Goal: Task Accomplishment & Management: Manage account settings

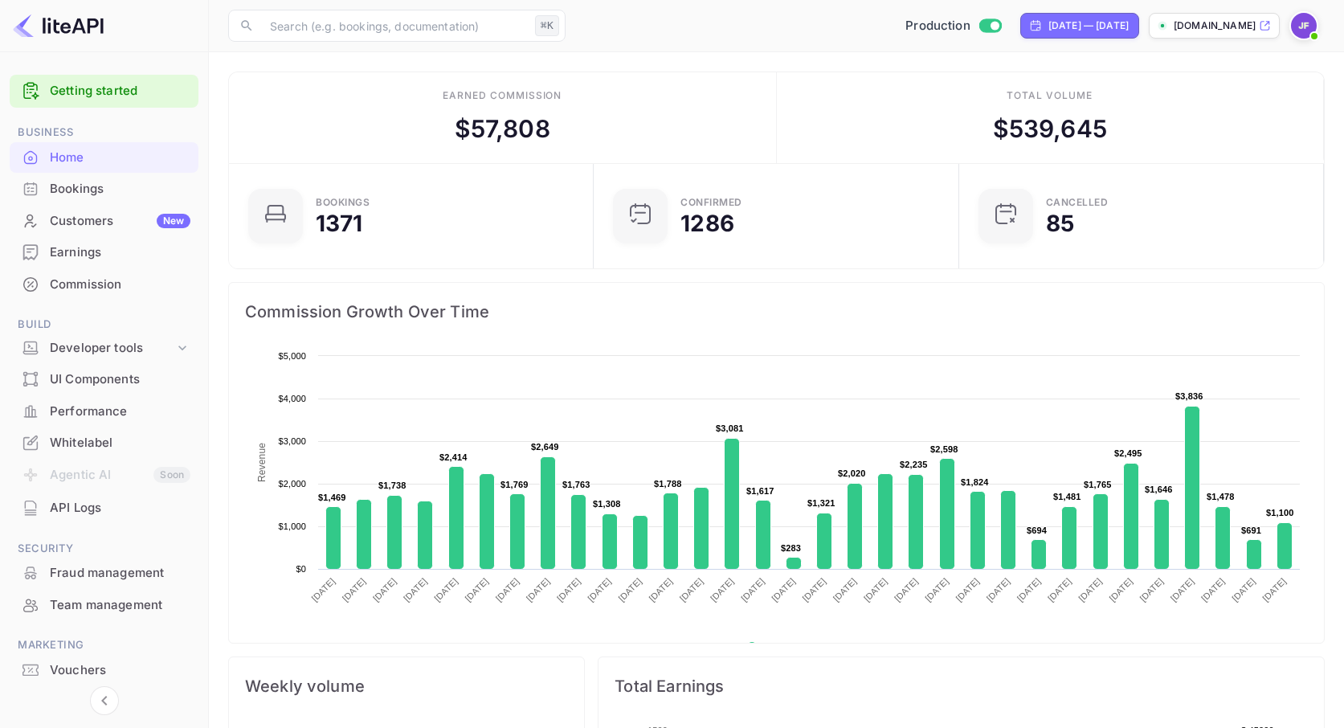
scroll to position [261, 355]
click at [106, 248] on div "Earnings" at bounding box center [120, 252] width 141 height 18
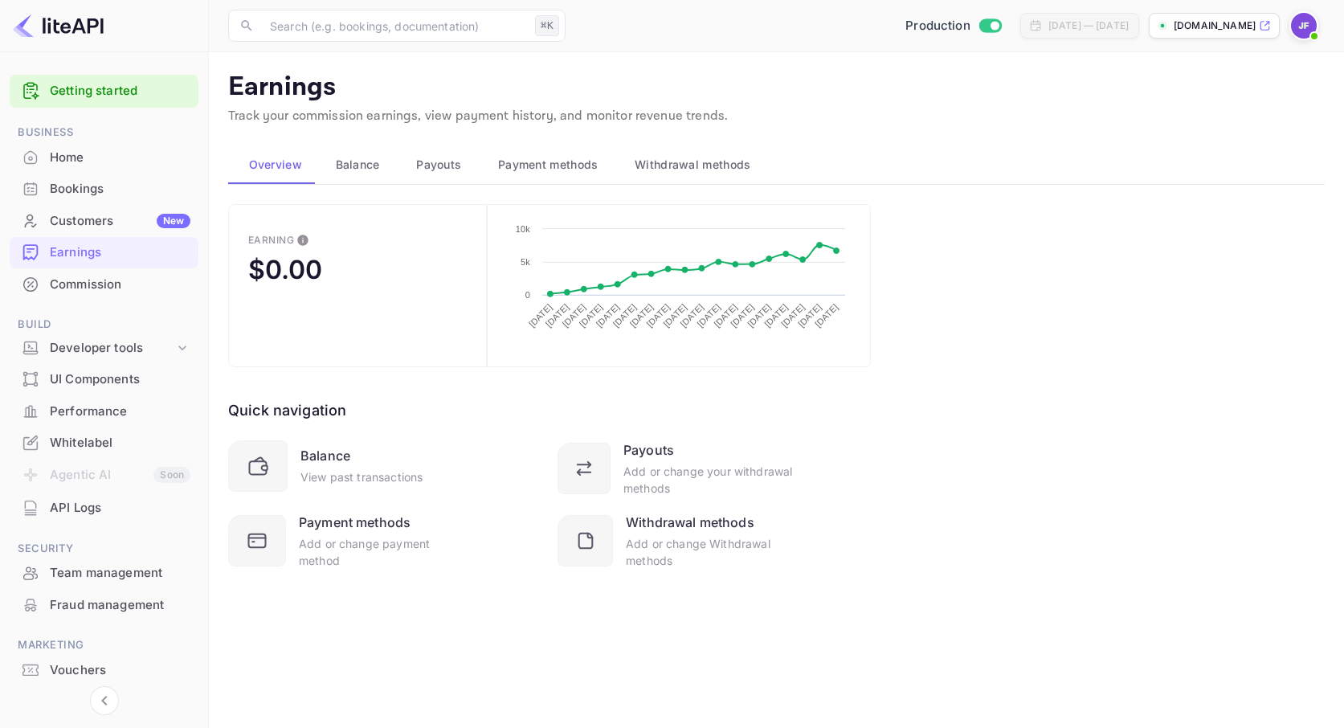
click at [669, 161] on span "Withdrawal methods" at bounding box center [693, 164] width 116 height 19
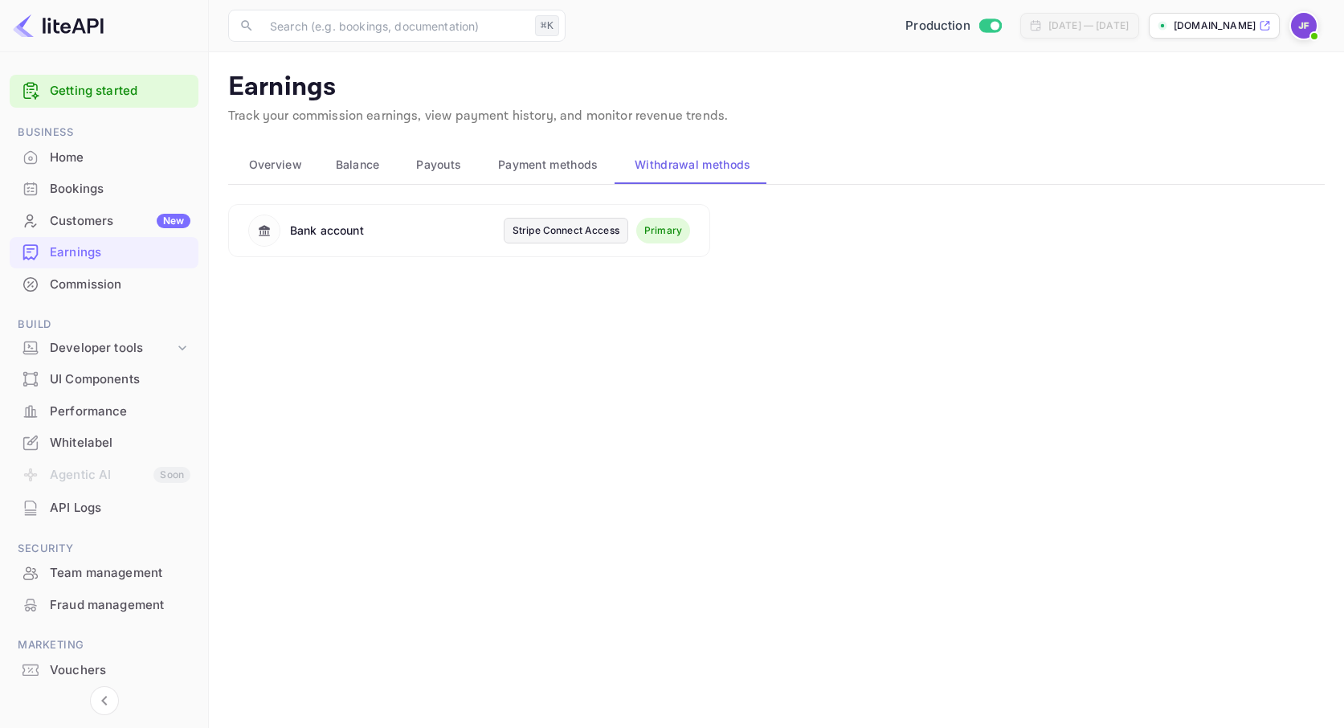
click at [564, 167] on span "Payment methods" at bounding box center [548, 164] width 100 height 19
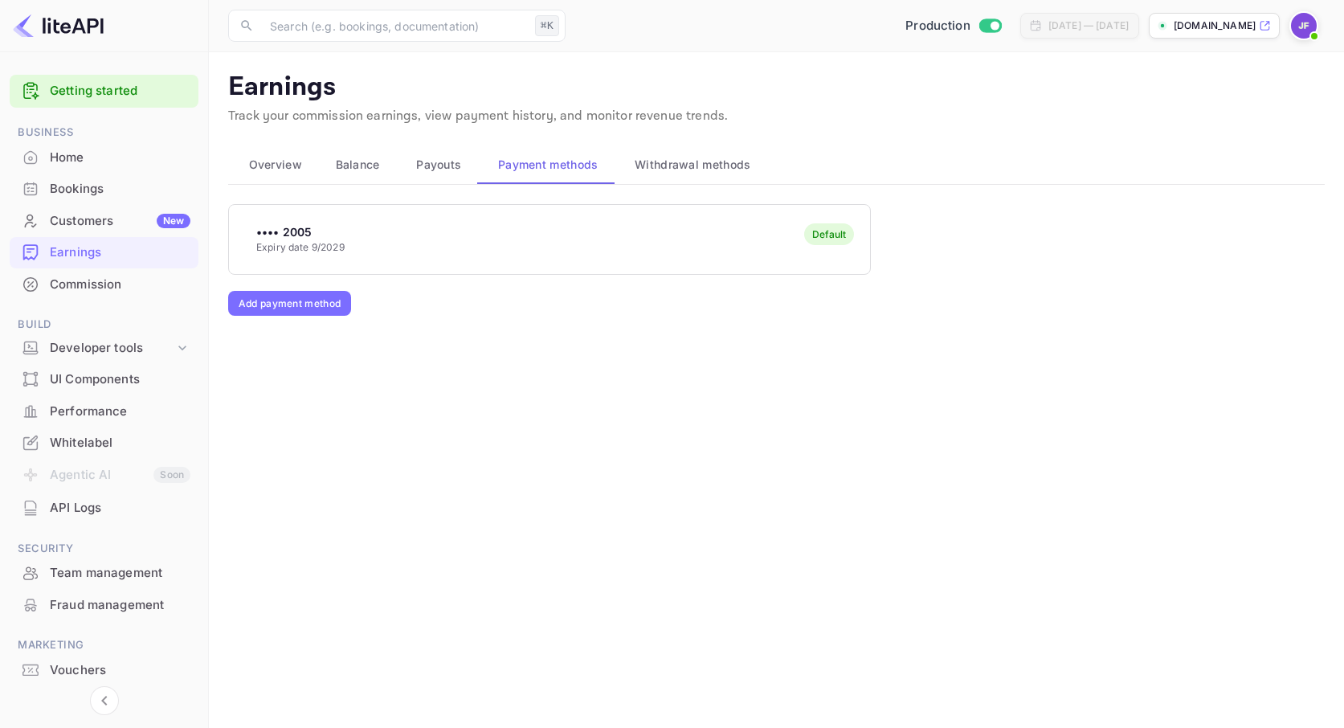
click at [434, 170] on span "Payouts" at bounding box center [438, 164] width 45 height 19
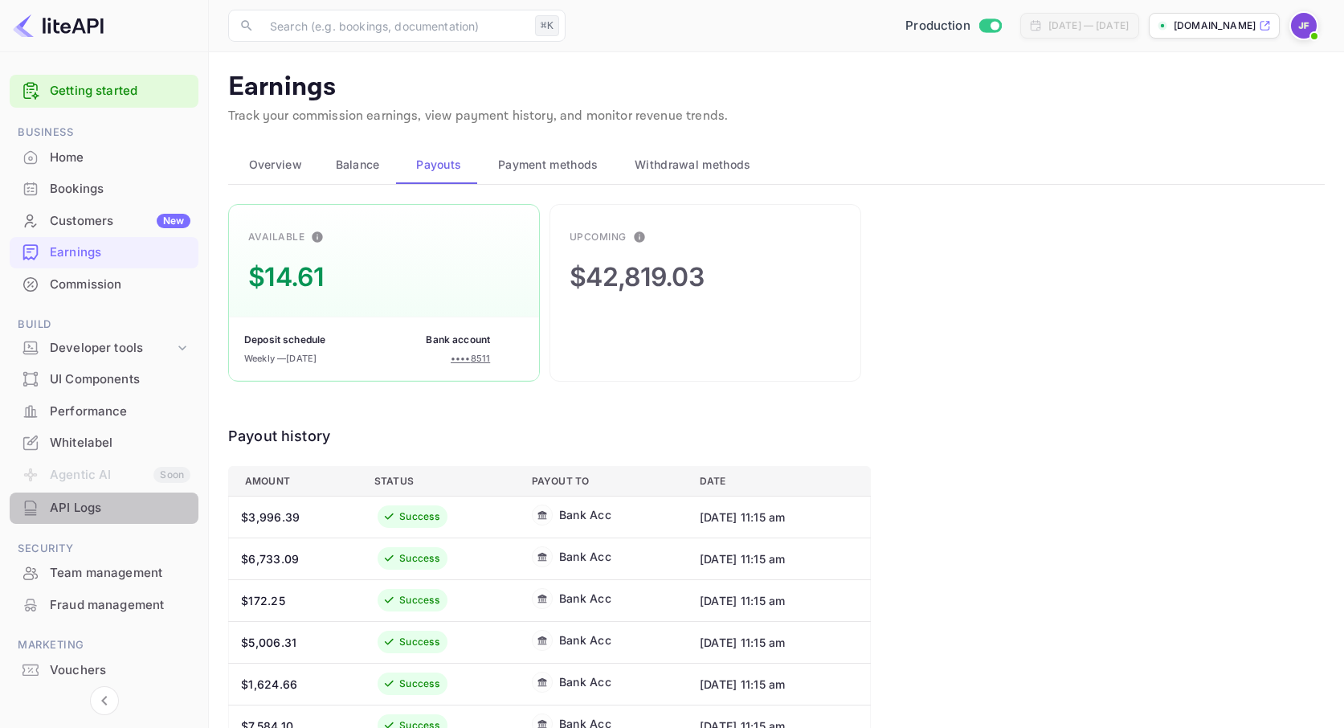
click at [100, 514] on div "API Logs" at bounding box center [120, 508] width 141 height 18
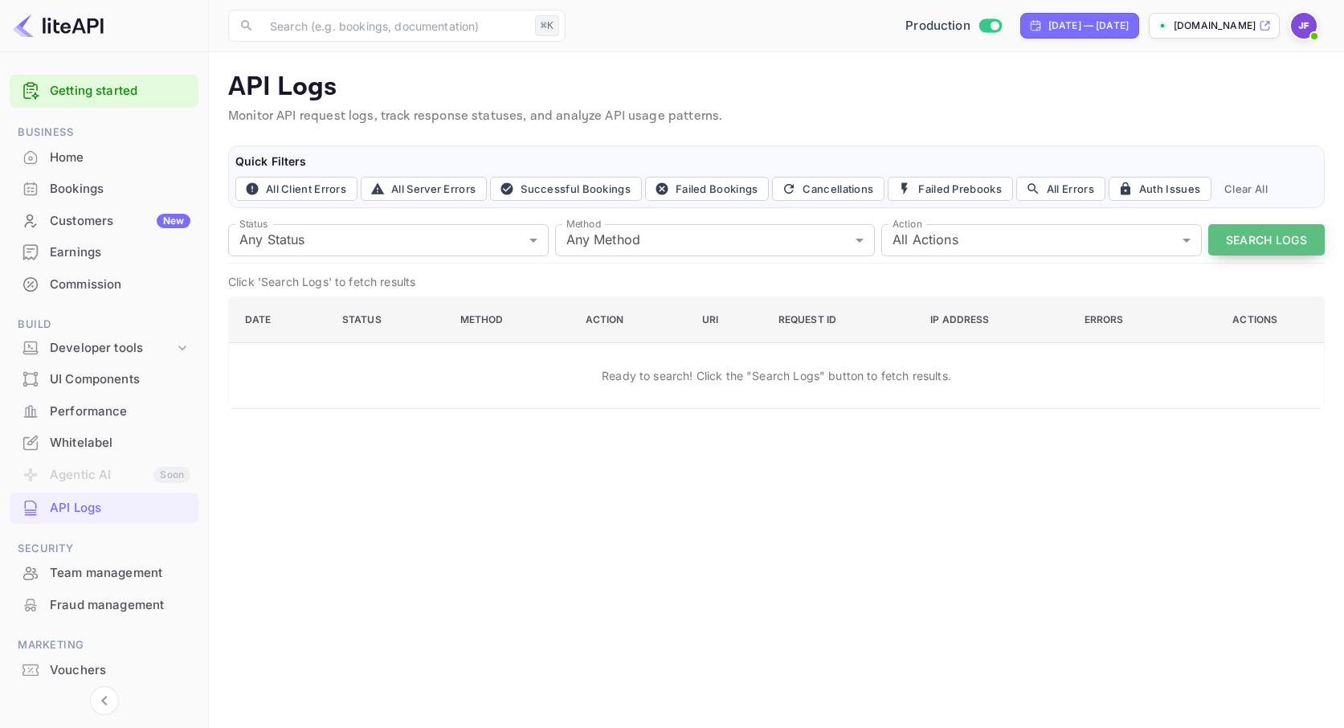
click at [1224, 243] on button "Search Logs" at bounding box center [1266, 239] width 116 height 31
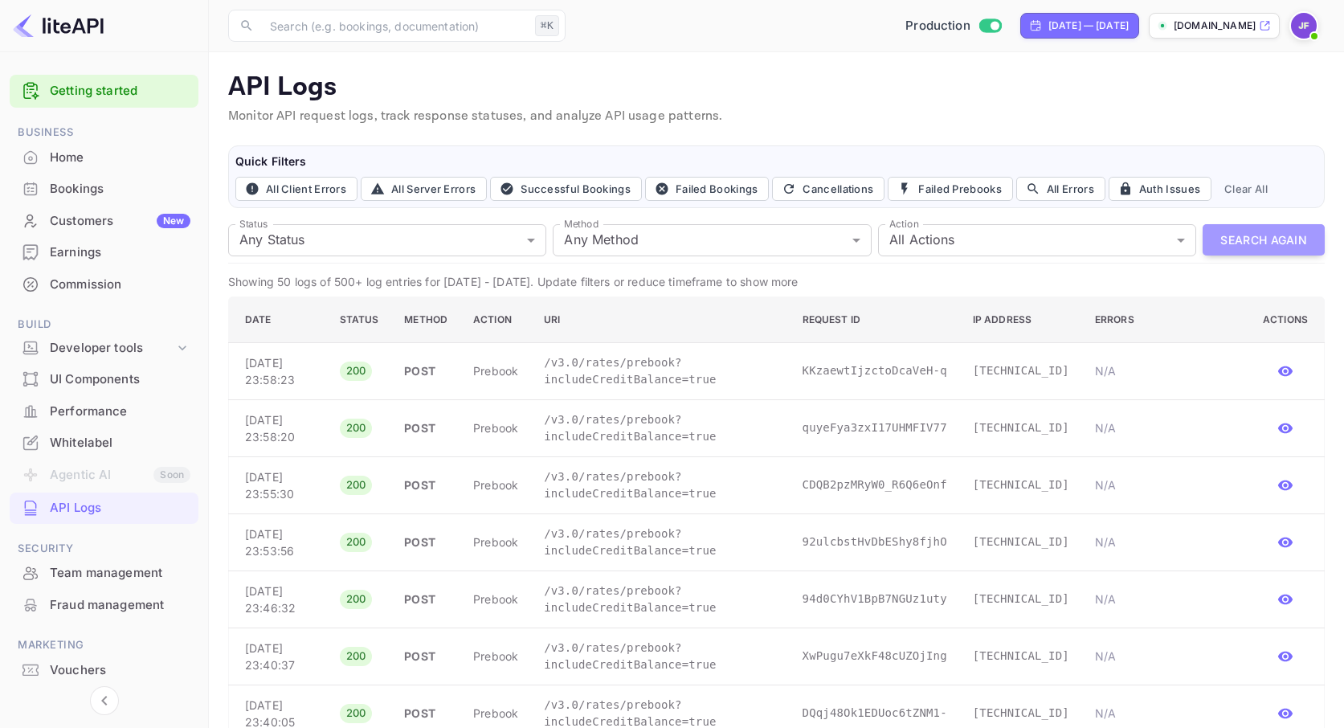
drag, startPoint x: 1238, startPoint y: 235, endPoint x: 1239, endPoint y: 249, distance: 13.7
click at [1239, 236] on button "Search Again" at bounding box center [1263, 239] width 122 height 31
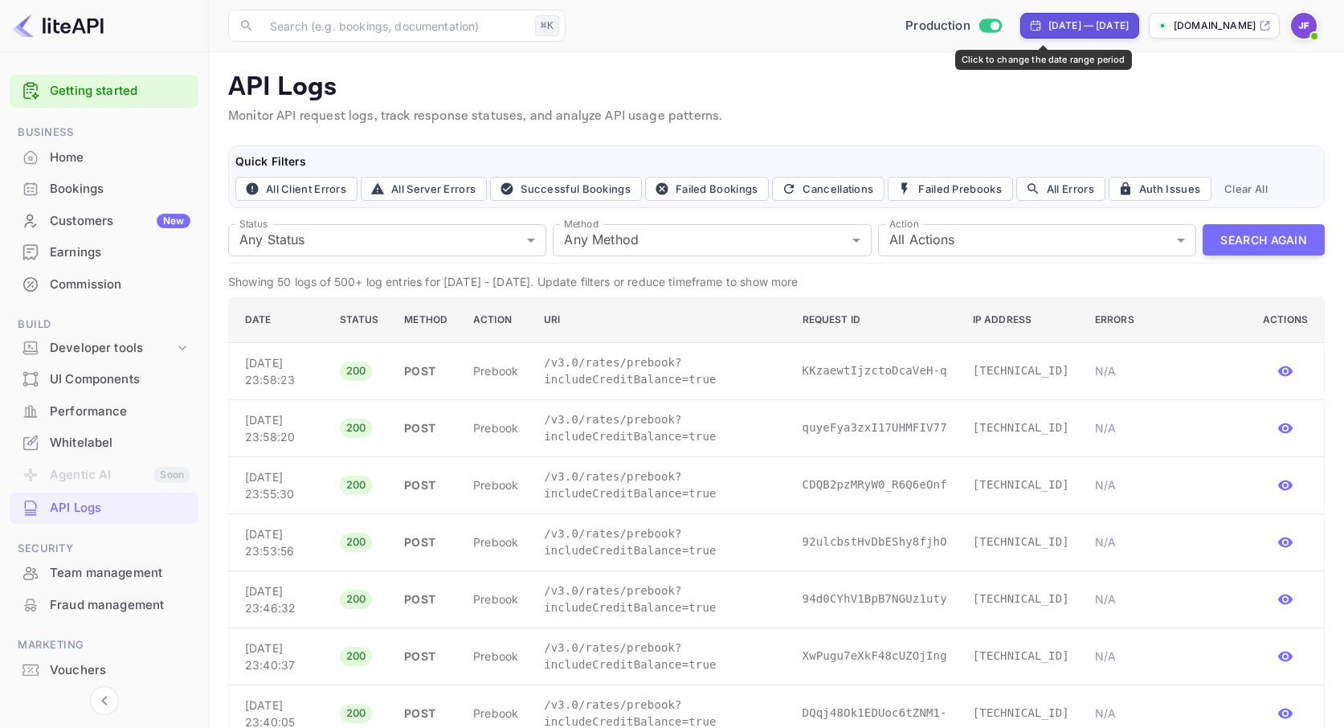
click at [1048, 31] on div "Jul 18, 2025 — Aug 17, 2025" at bounding box center [1088, 25] width 80 height 14
select select "6"
select select "2025"
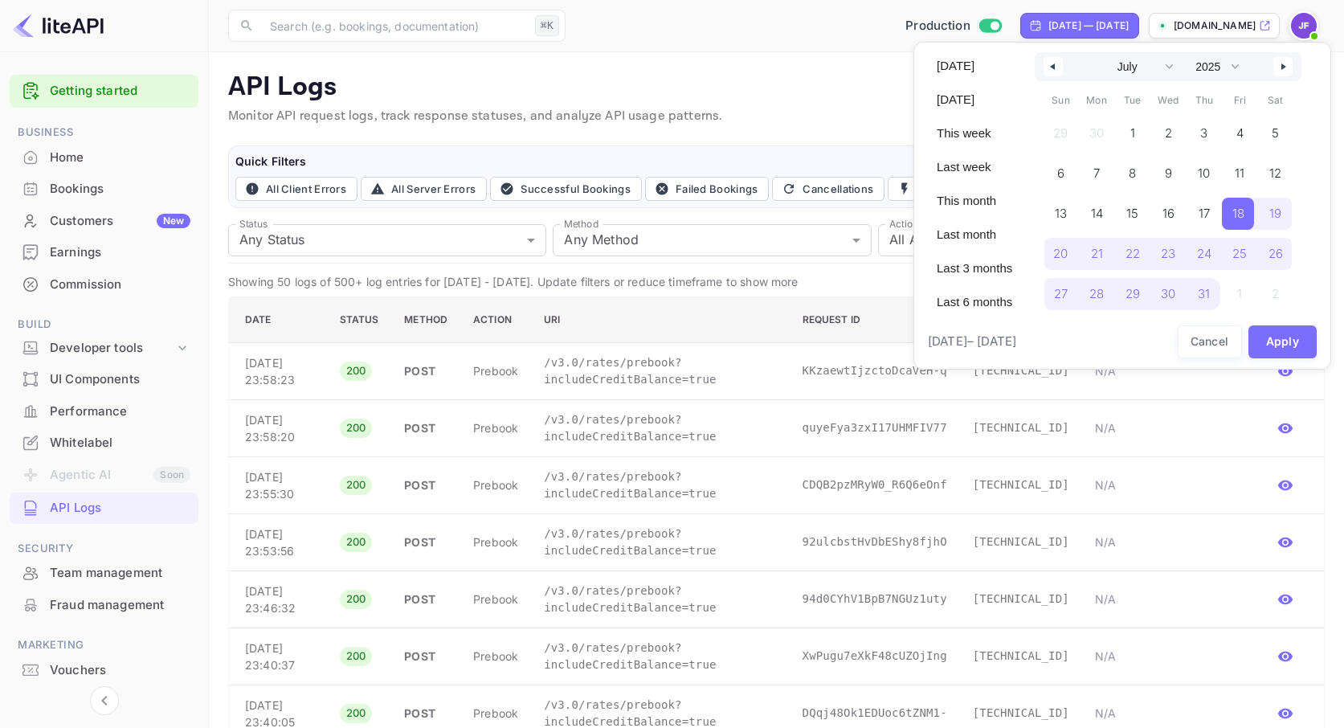
click at [1289, 67] on icon "button" at bounding box center [1285, 66] width 8 height 6
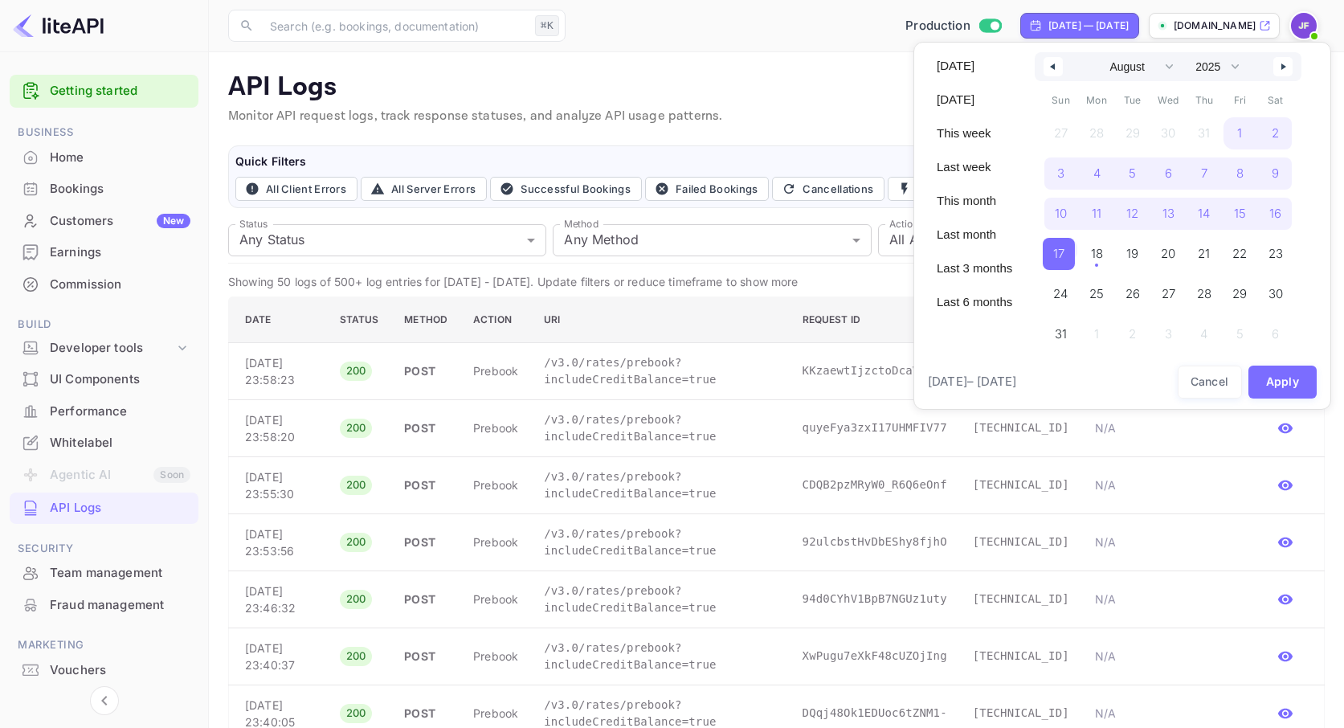
click at [1063, 65] on button "button" at bounding box center [1052, 66] width 19 height 19
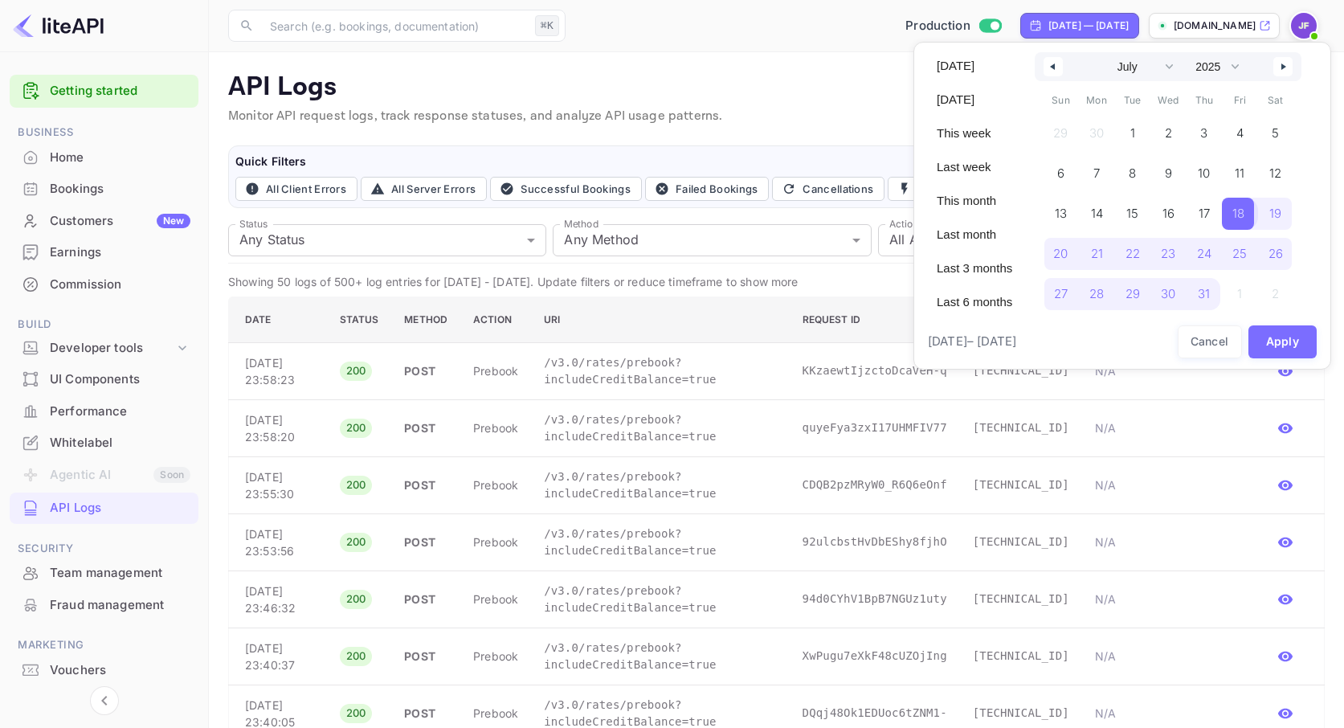
click at [1244, 213] on span "18" at bounding box center [1238, 213] width 12 height 29
click at [1285, 67] on button "button" at bounding box center [1282, 66] width 19 height 19
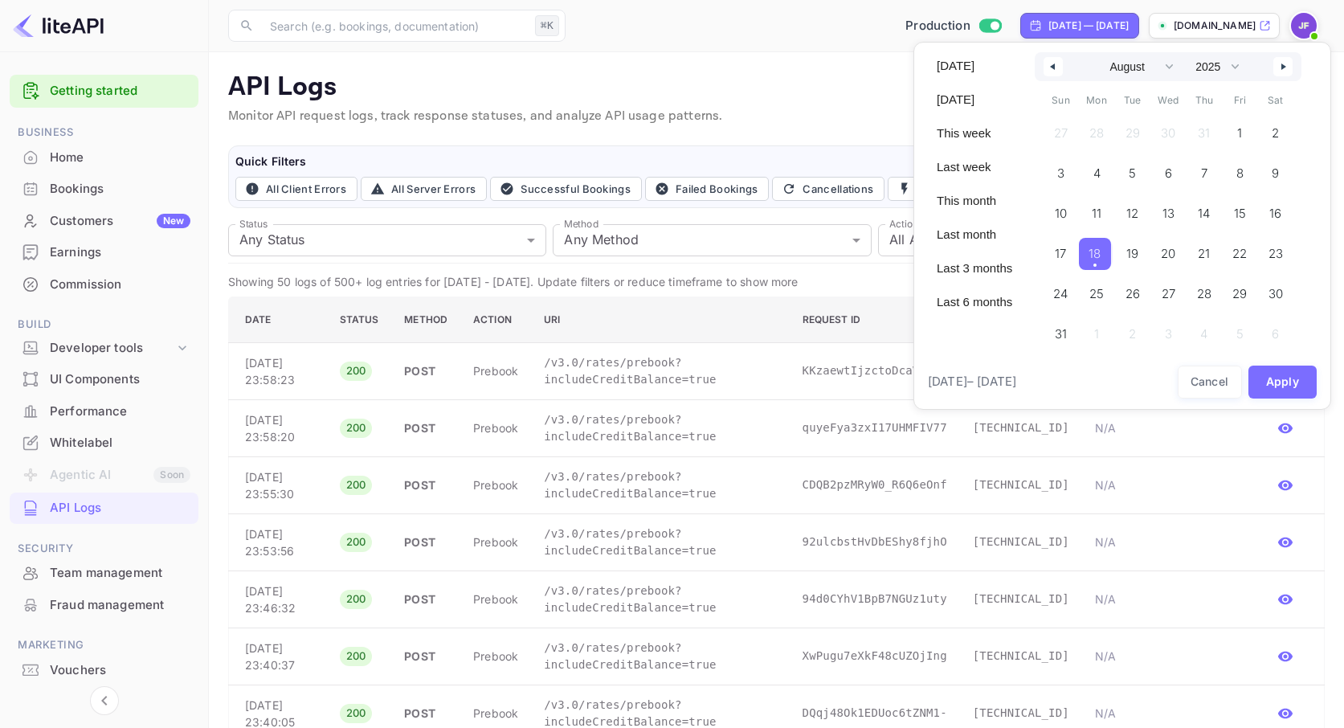
drag, startPoint x: 1102, startPoint y: 259, endPoint x: 1137, endPoint y: 280, distance: 40.4
click at [1100, 259] on span "18" at bounding box center [1094, 253] width 12 height 29
select select "6"
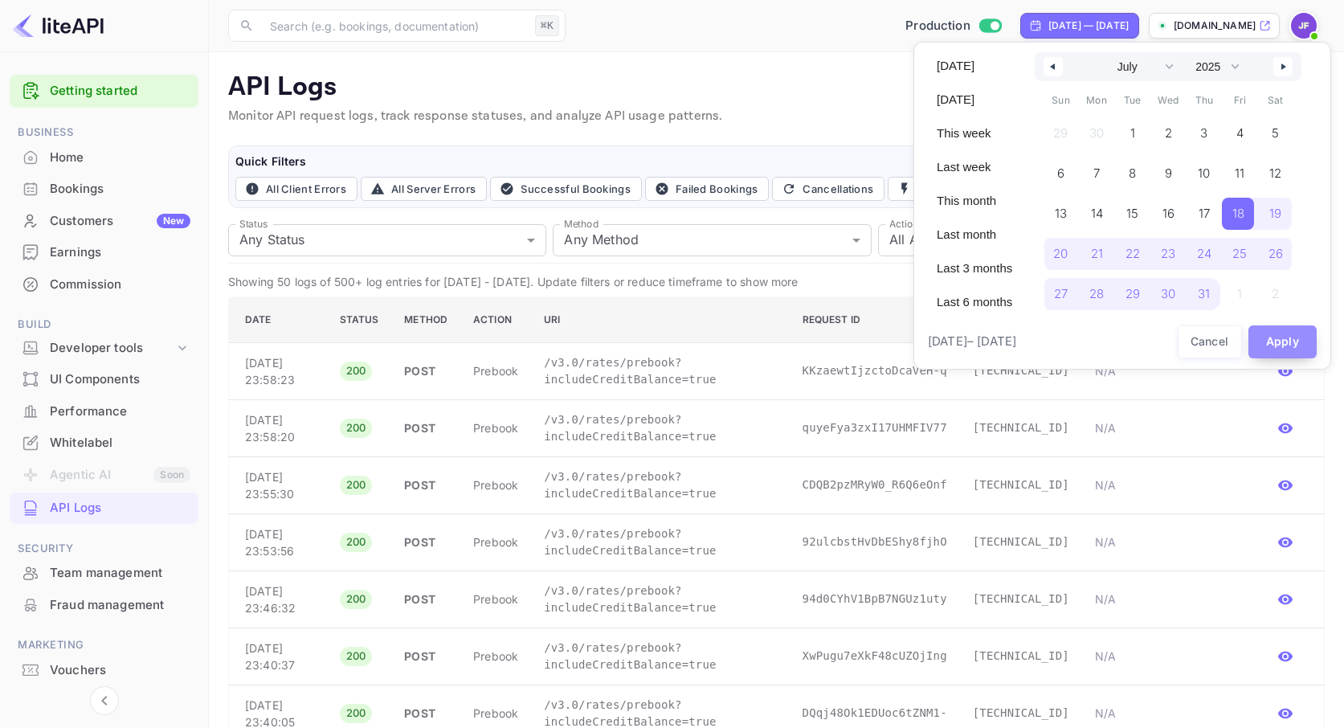
click at [1288, 343] on button "Apply" at bounding box center [1282, 341] width 69 height 33
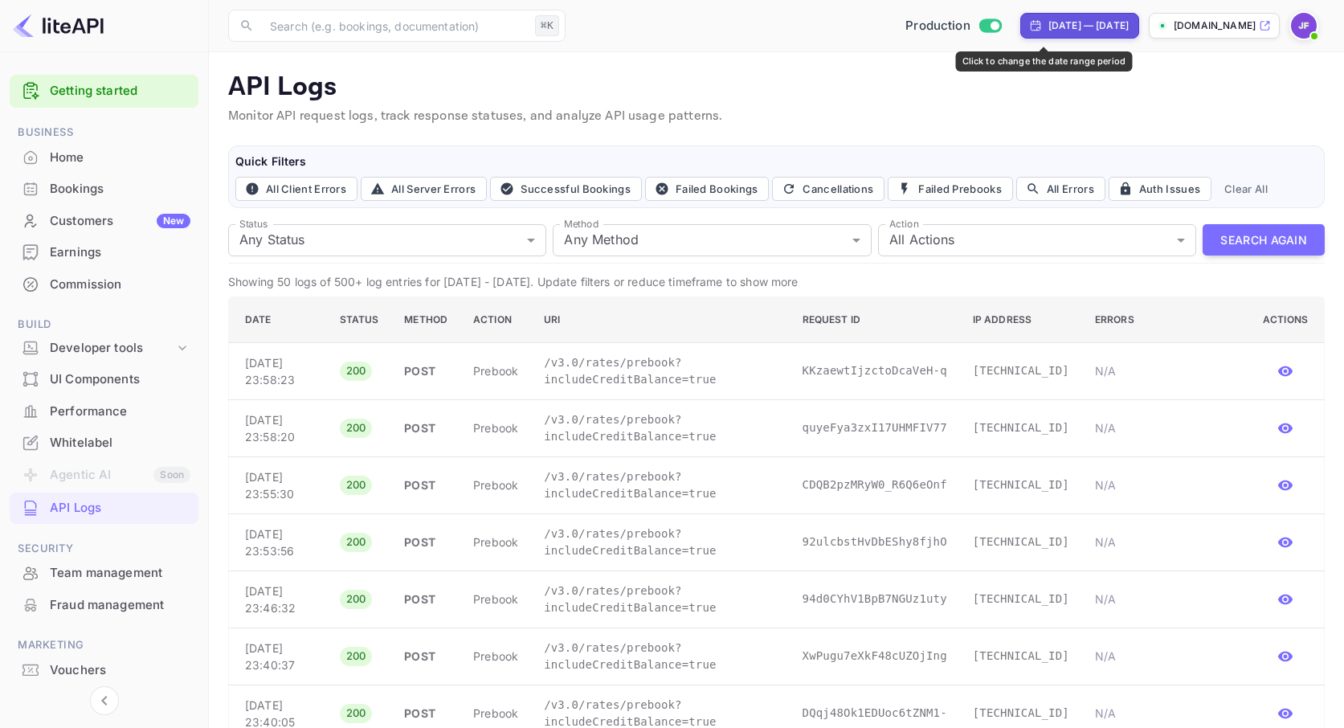
click at [1048, 29] on div "Jul 17, 2025 — Aug 17, 2025" at bounding box center [1088, 25] width 80 height 14
select select "6"
select select "2025"
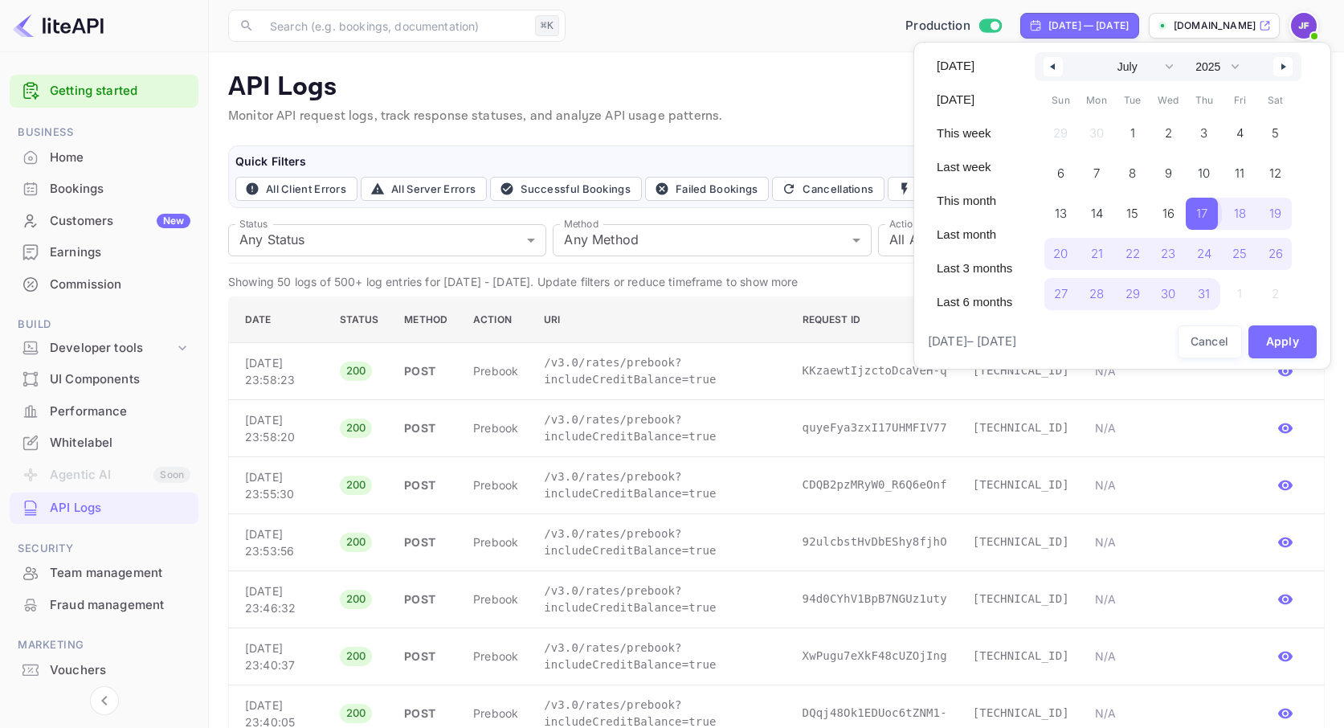
click at [1206, 211] on span "17" at bounding box center [1201, 213] width 11 height 29
click at [1290, 63] on button "button" at bounding box center [1282, 66] width 19 height 19
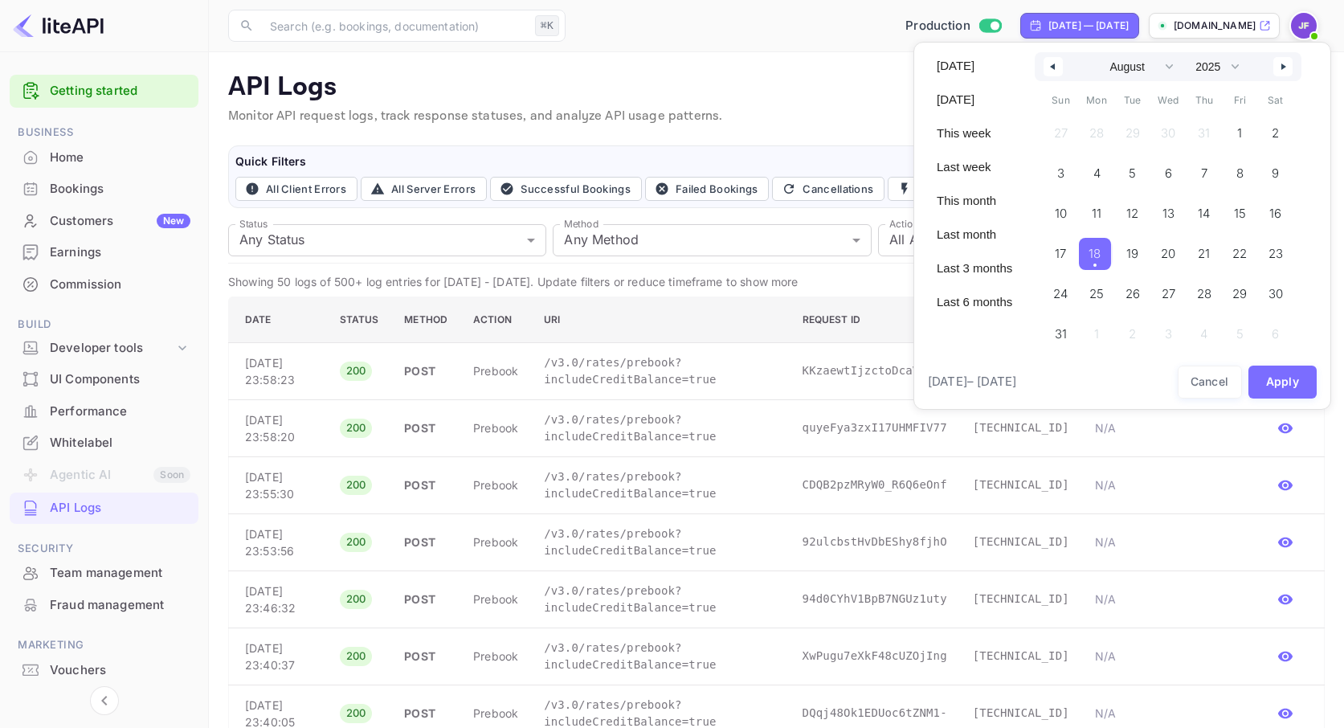
drag, startPoint x: 1107, startPoint y: 251, endPoint x: 1153, endPoint y: 284, distance: 57.5
click at [1107, 251] on span "18" at bounding box center [1095, 254] width 32 height 32
select select "6"
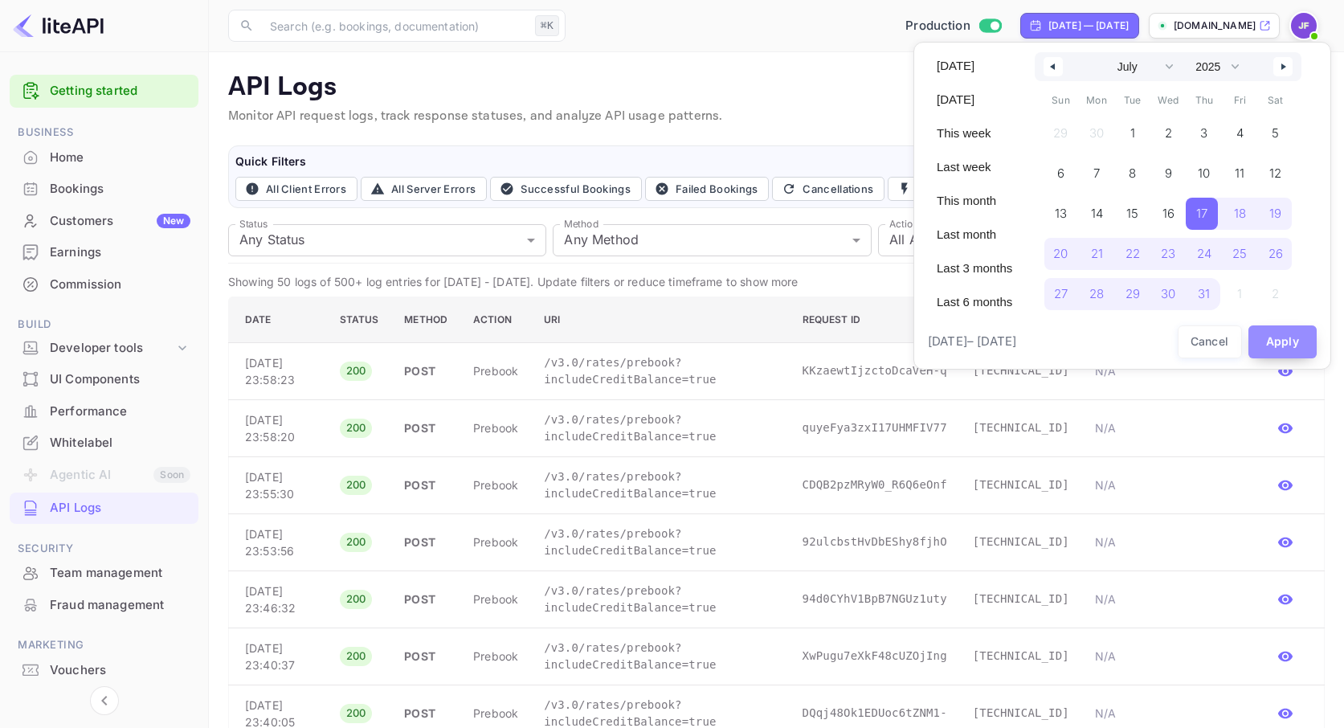
drag, startPoint x: 1276, startPoint y: 341, endPoint x: 1253, endPoint y: 338, distance: 22.7
click at [1276, 341] on button "Apply" at bounding box center [1282, 341] width 69 height 33
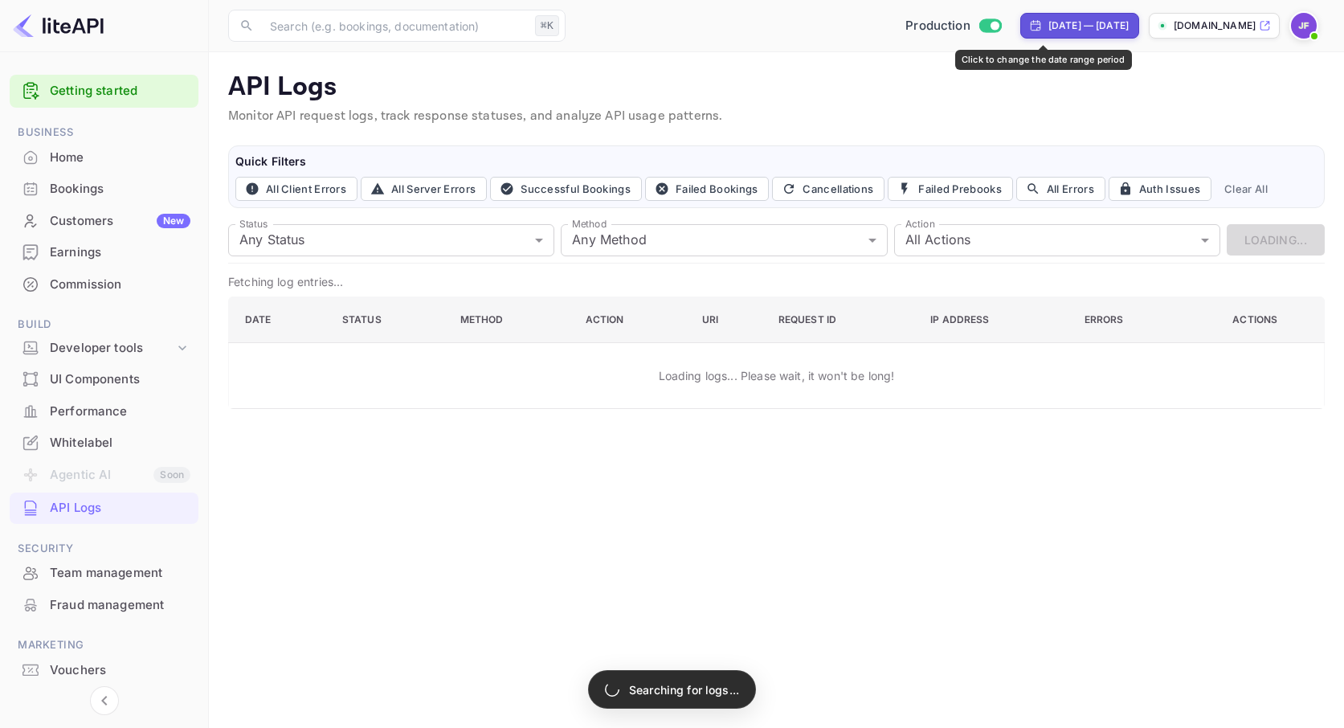
click at [1048, 23] on div "Jul 16, 2025 — Aug 17, 2025" at bounding box center [1088, 25] width 80 height 14
select select "6"
select select "2025"
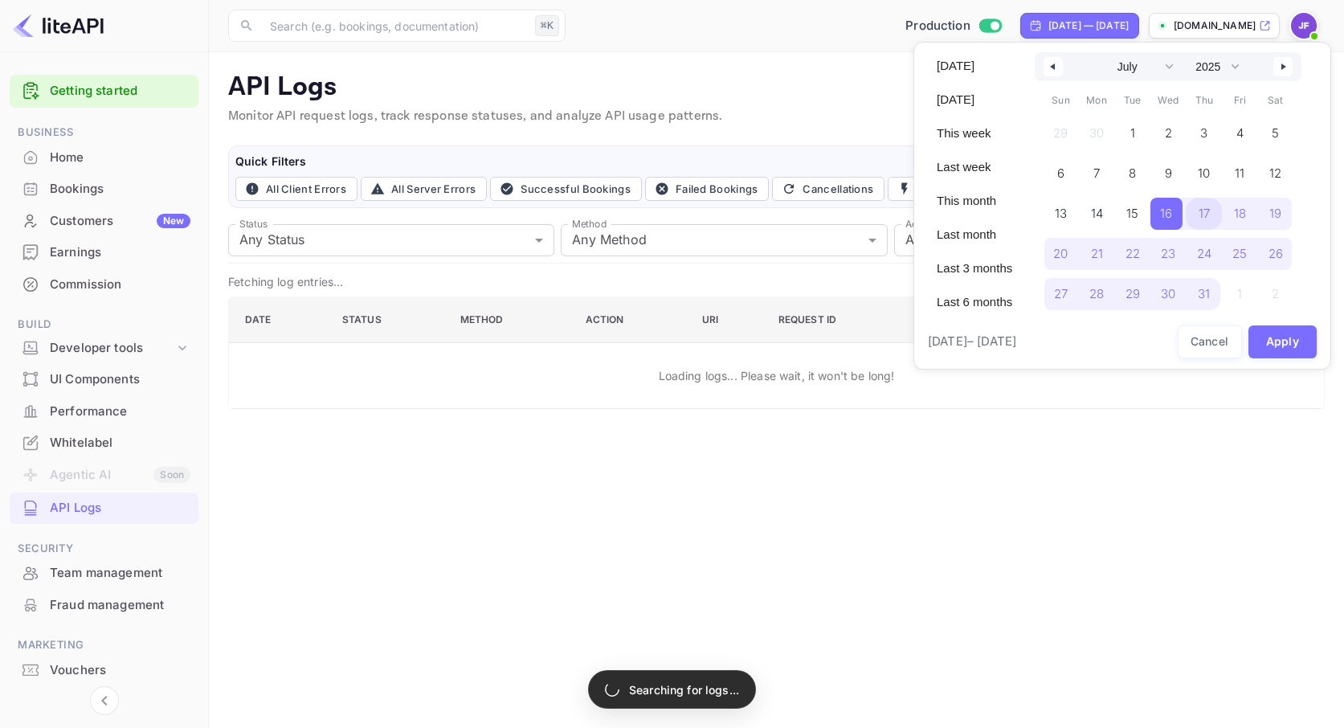
click at [1202, 213] on span "17" at bounding box center [1204, 214] width 36 height 32
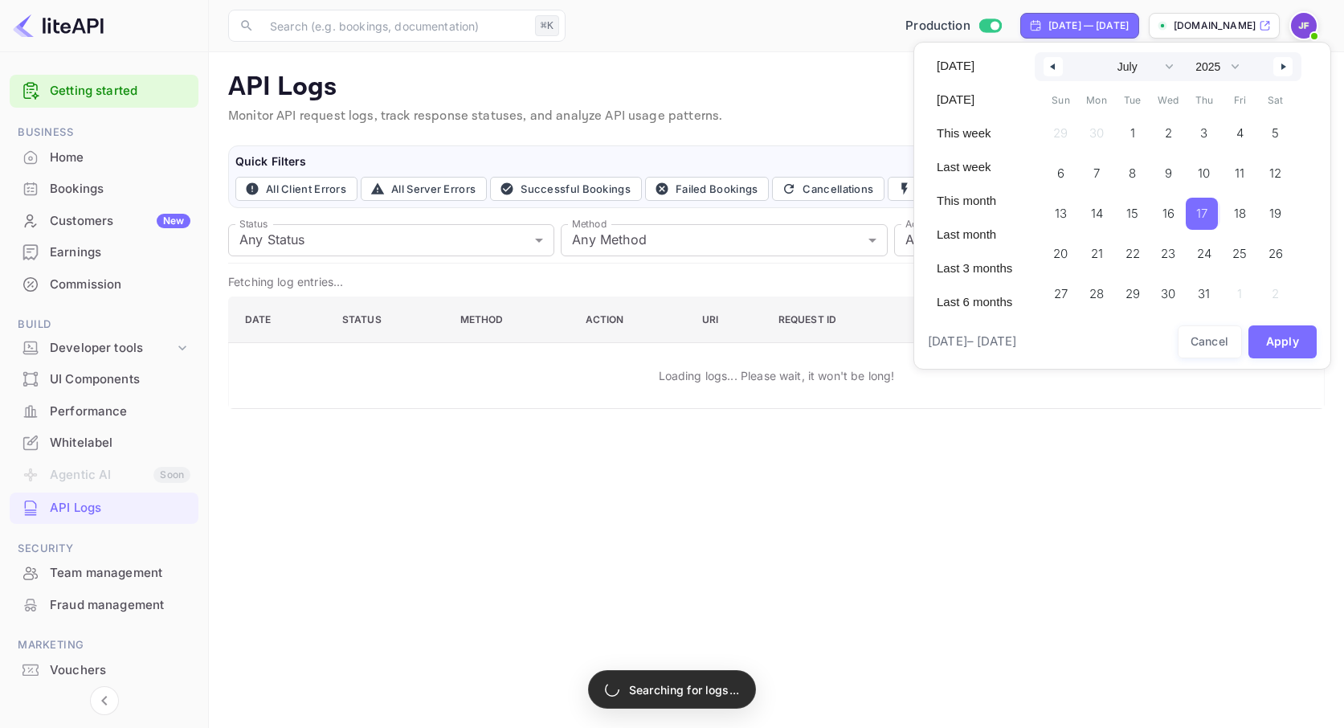
drag, startPoint x: 1284, startPoint y: 62, endPoint x: 1285, endPoint y: 92, distance: 29.7
click at [1284, 62] on button "button" at bounding box center [1282, 66] width 19 height 19
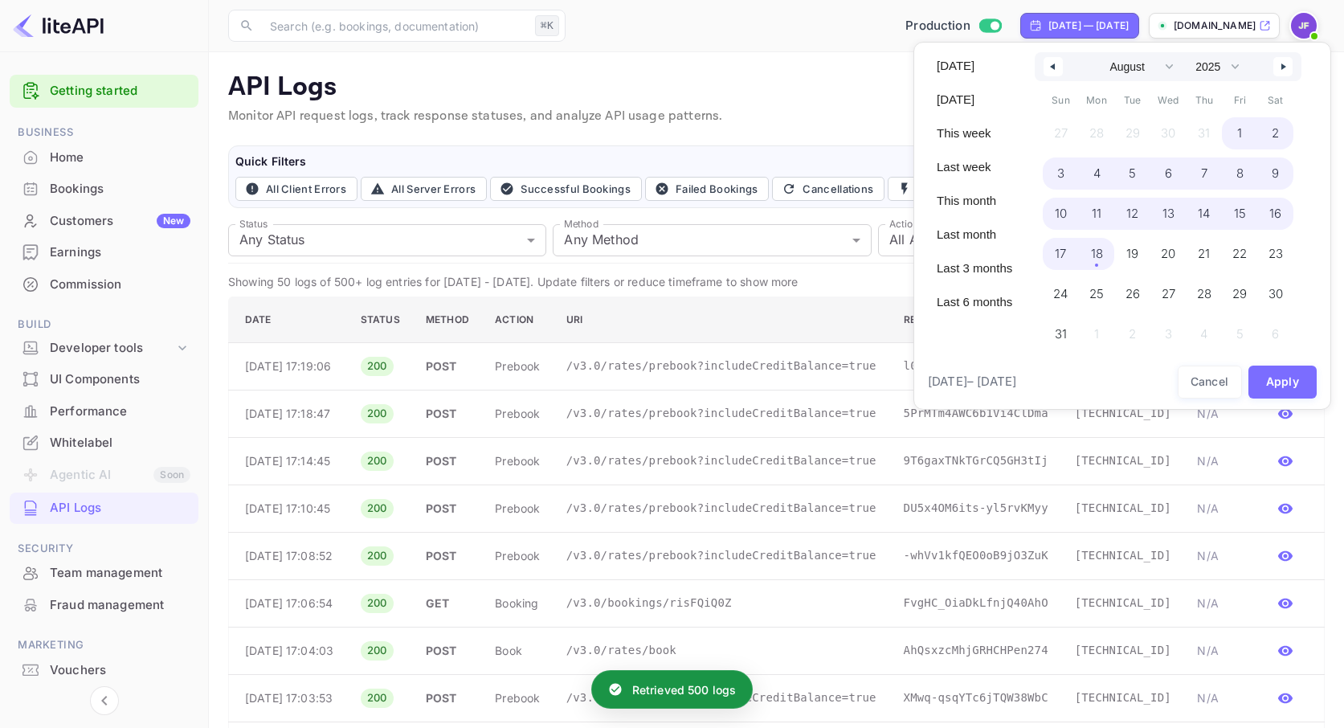
click at [1108, 258] on span "18" at bounding box center [1097, 254] width 36 height 32
select select "6"
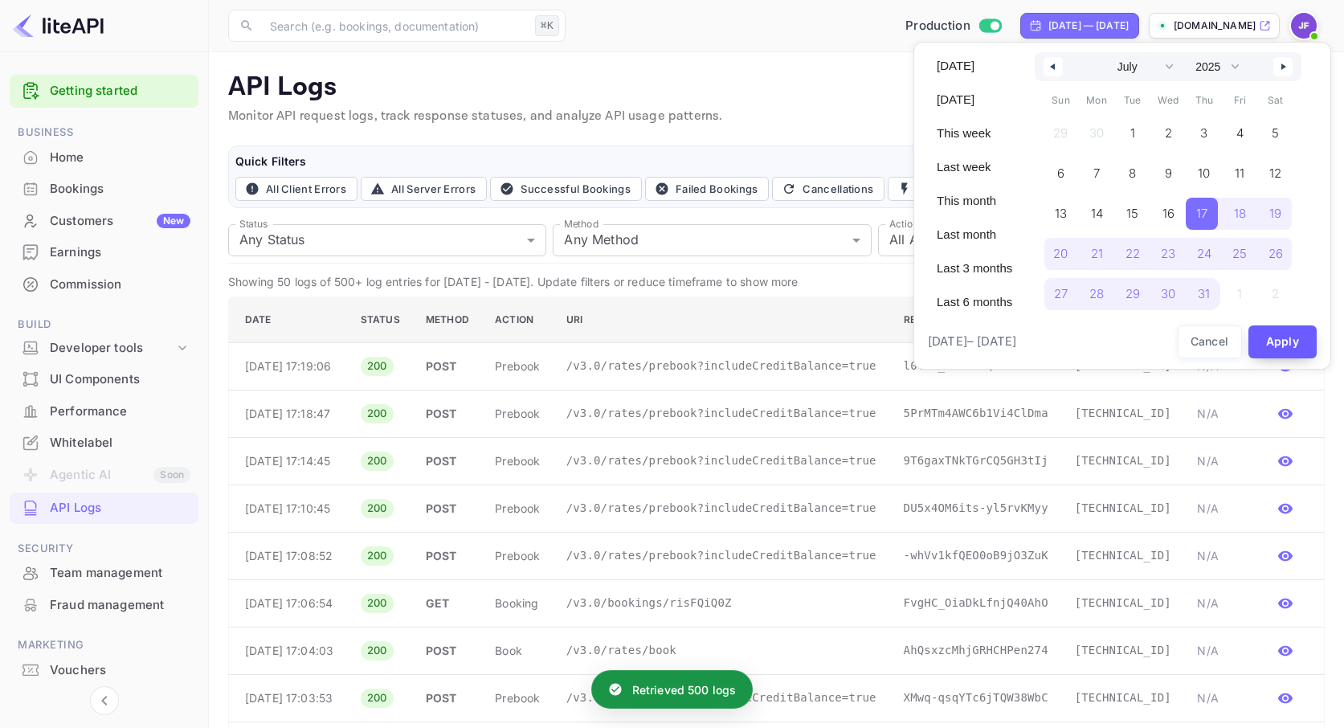
click at [1276, 342] on button "Apply" at bounding box center [1282, 341] width 69 height 33
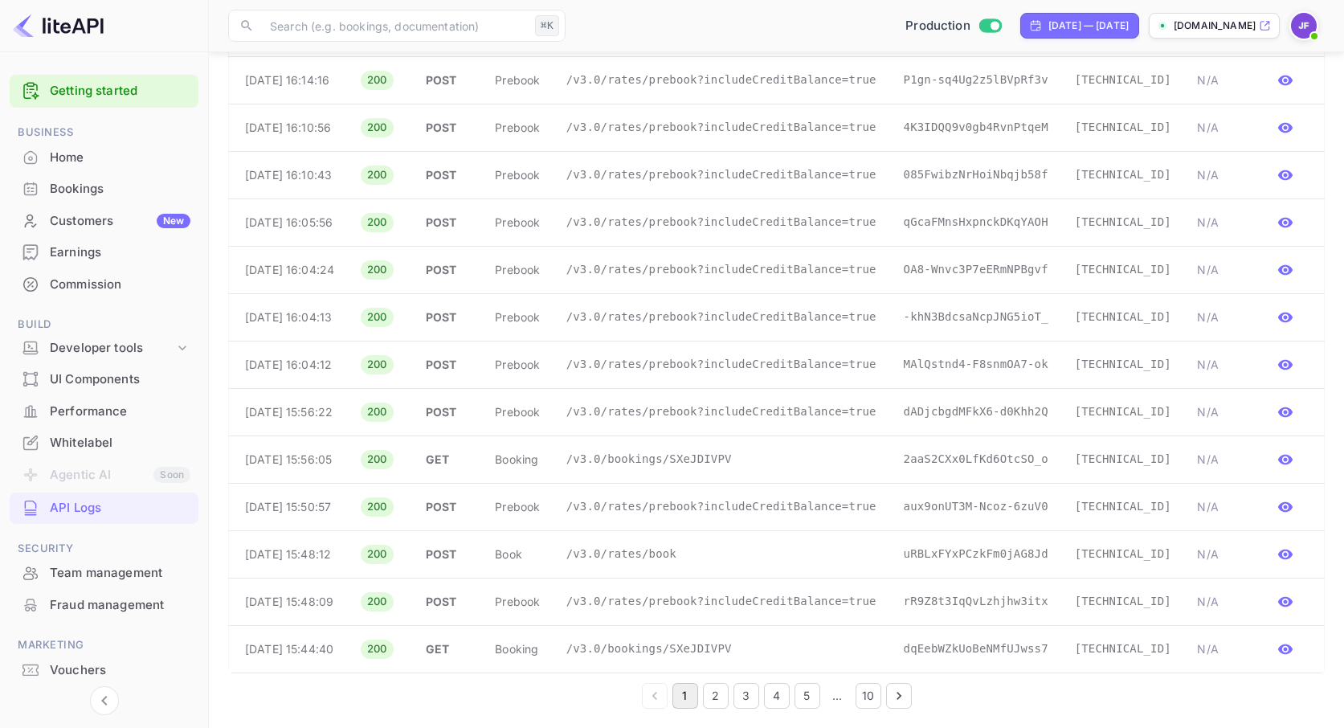
scroll to position [2521, 0]
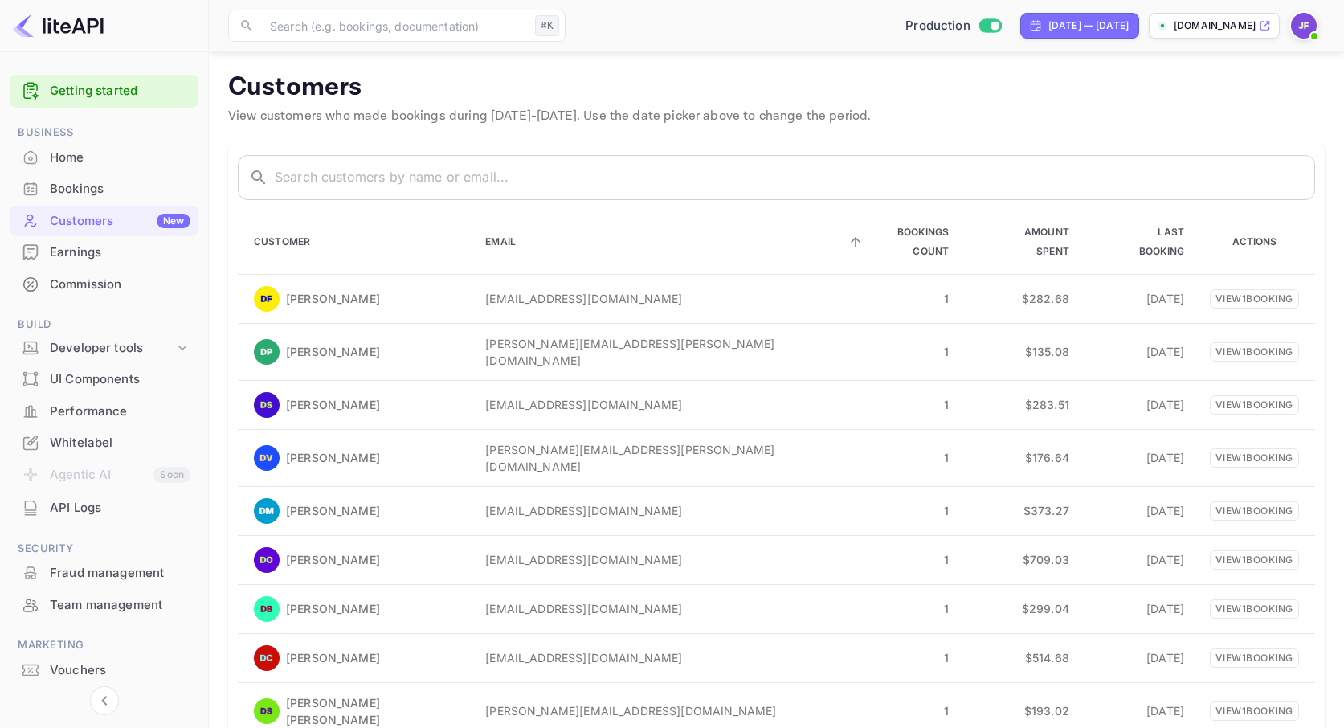
scroll to position [89, 0]
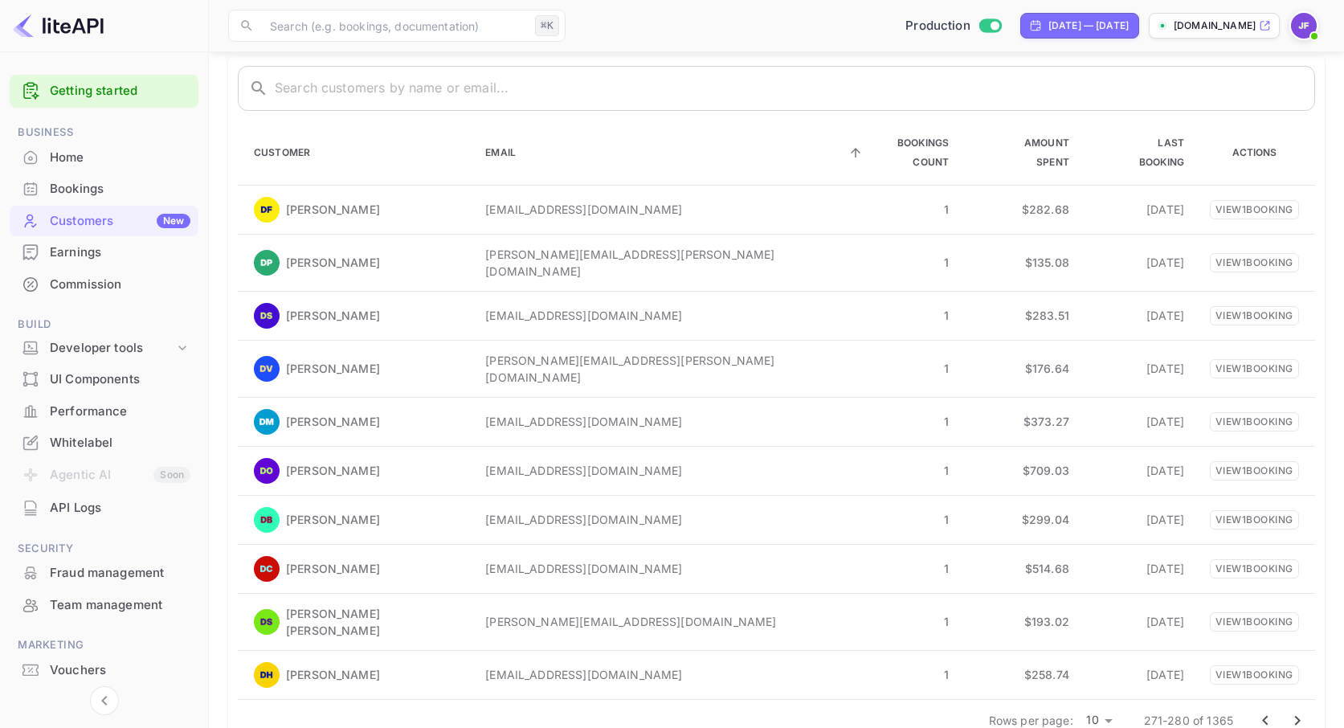
click at [75, 161] on div "Home" at bounding box center [120, 158] width 141 height 18
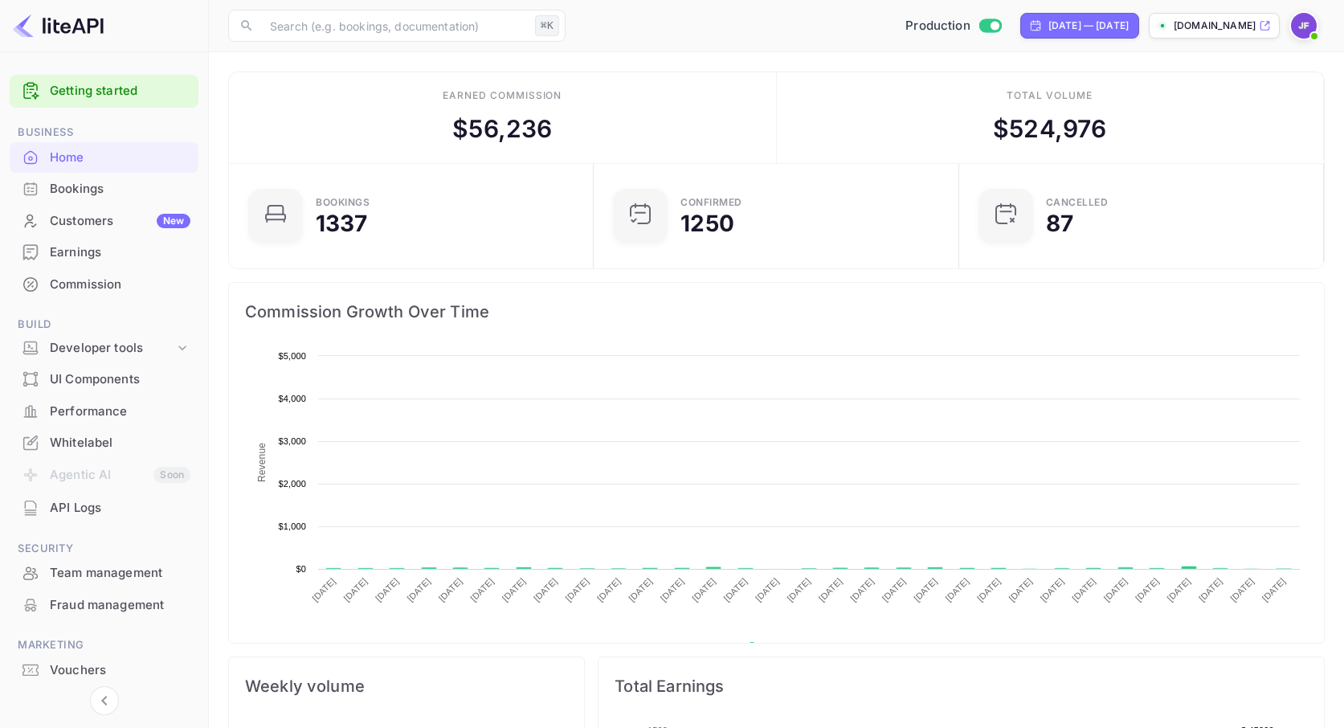
scroll to position [261, 355]
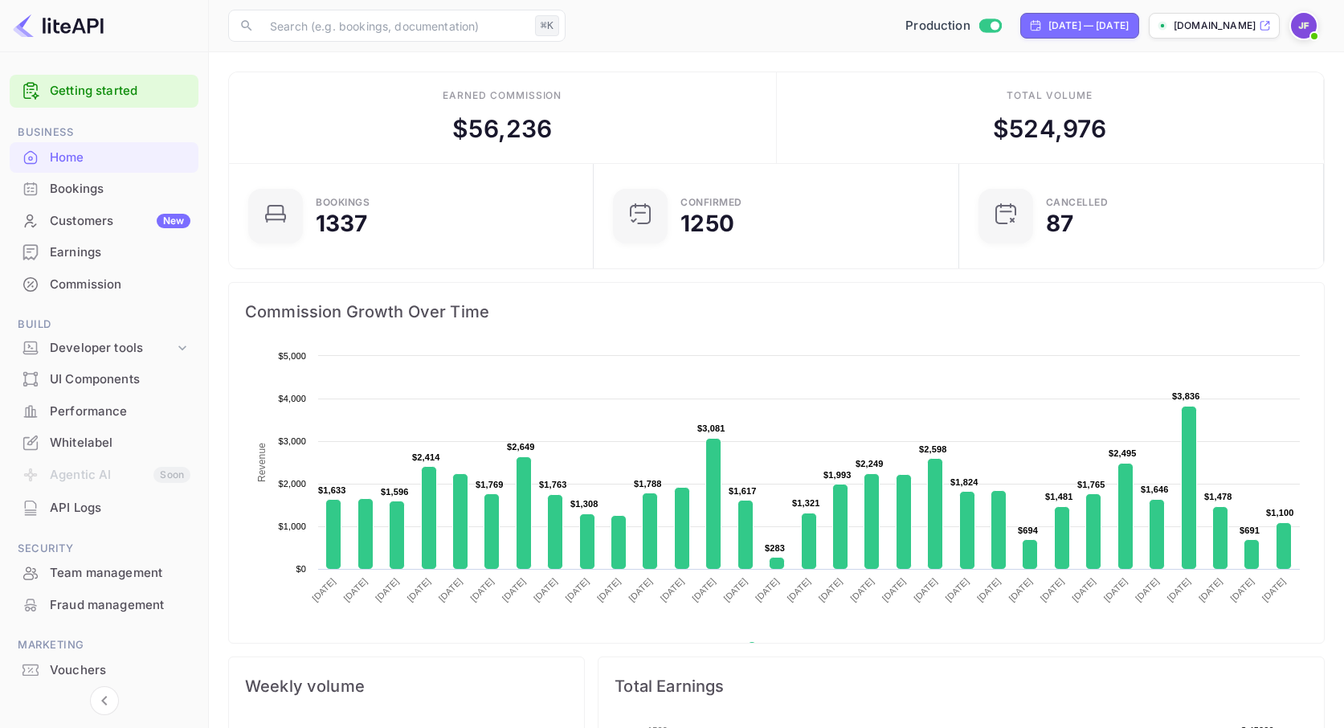
click at [1299, 18] on img at bounding box center [1304, 26] width 26 height 26
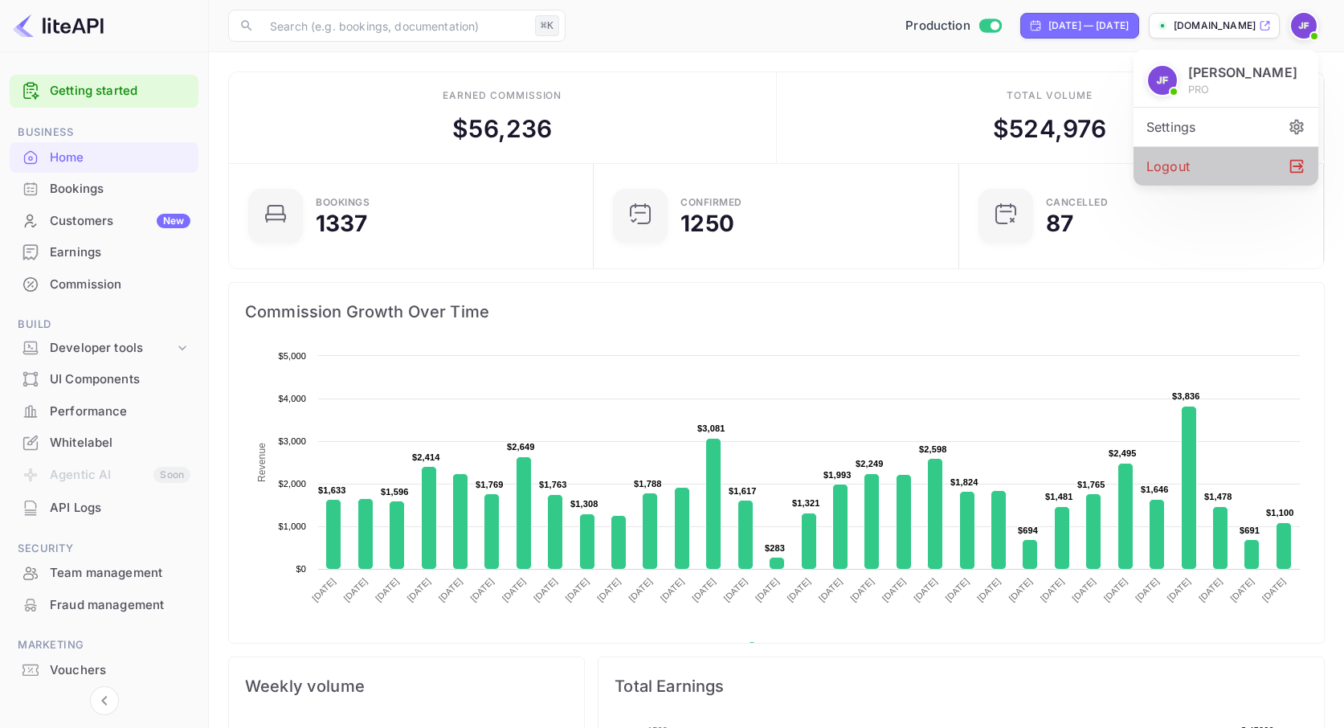
click at [1175, 165] on div "Logout" at bounding box center [1225, 166] width 185 height 39
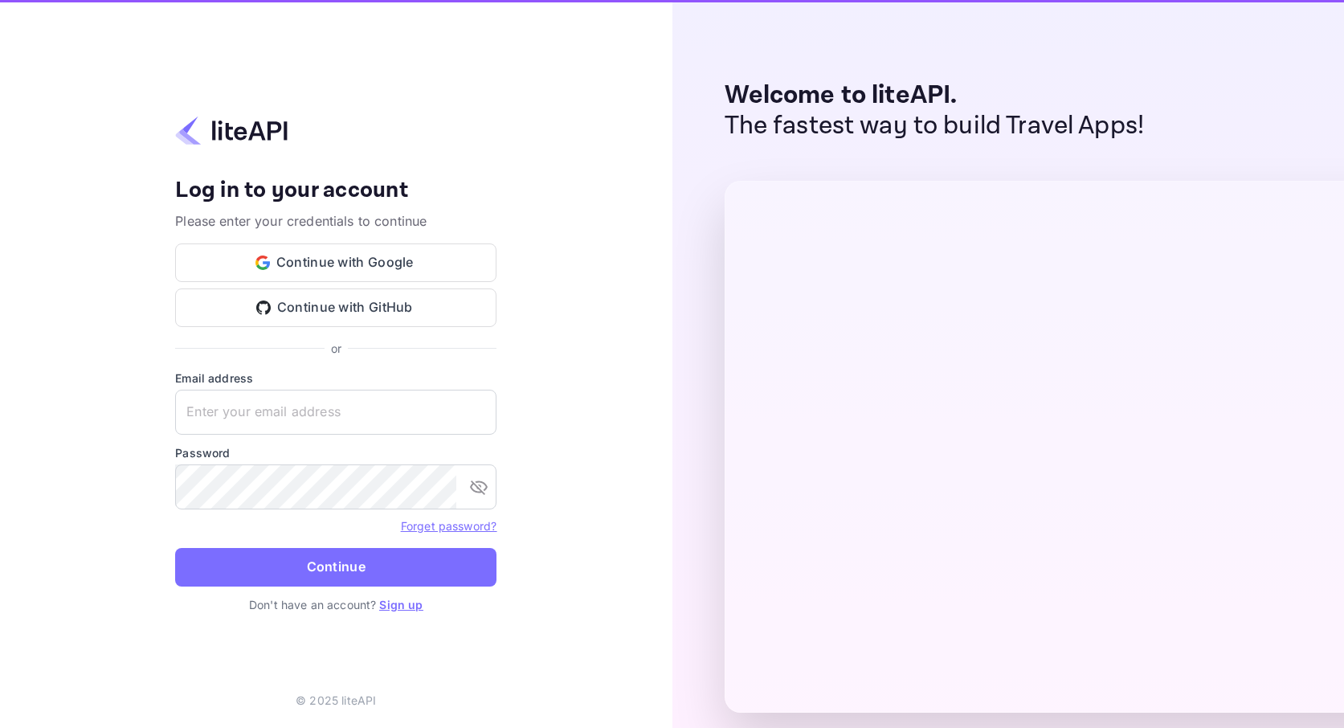
type input "jennyfrimer@gmail.com"
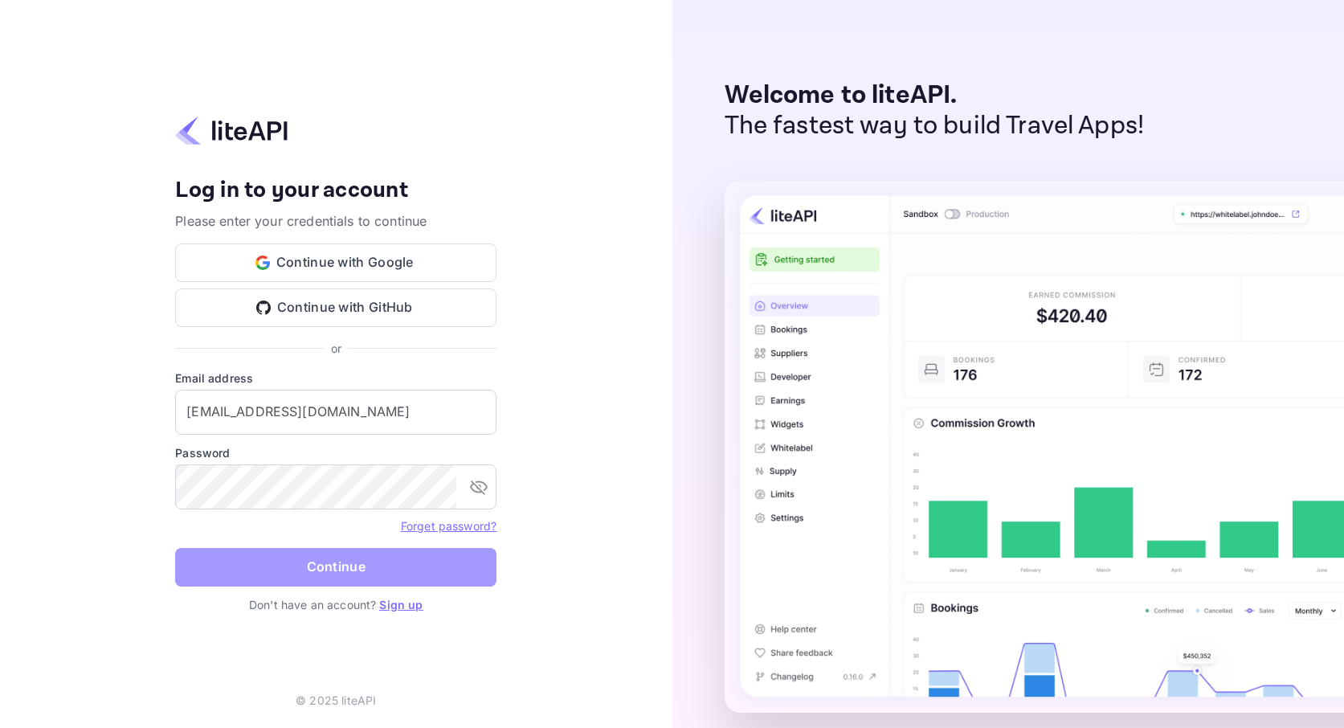
drag, startPoint x: 389, startPoint y: 572, endPoint x: 451, endPoint y: 572, distance: 61.8
click at [389, 571] on button "Continue" at bounding box center [335, 567] width 321 height 39
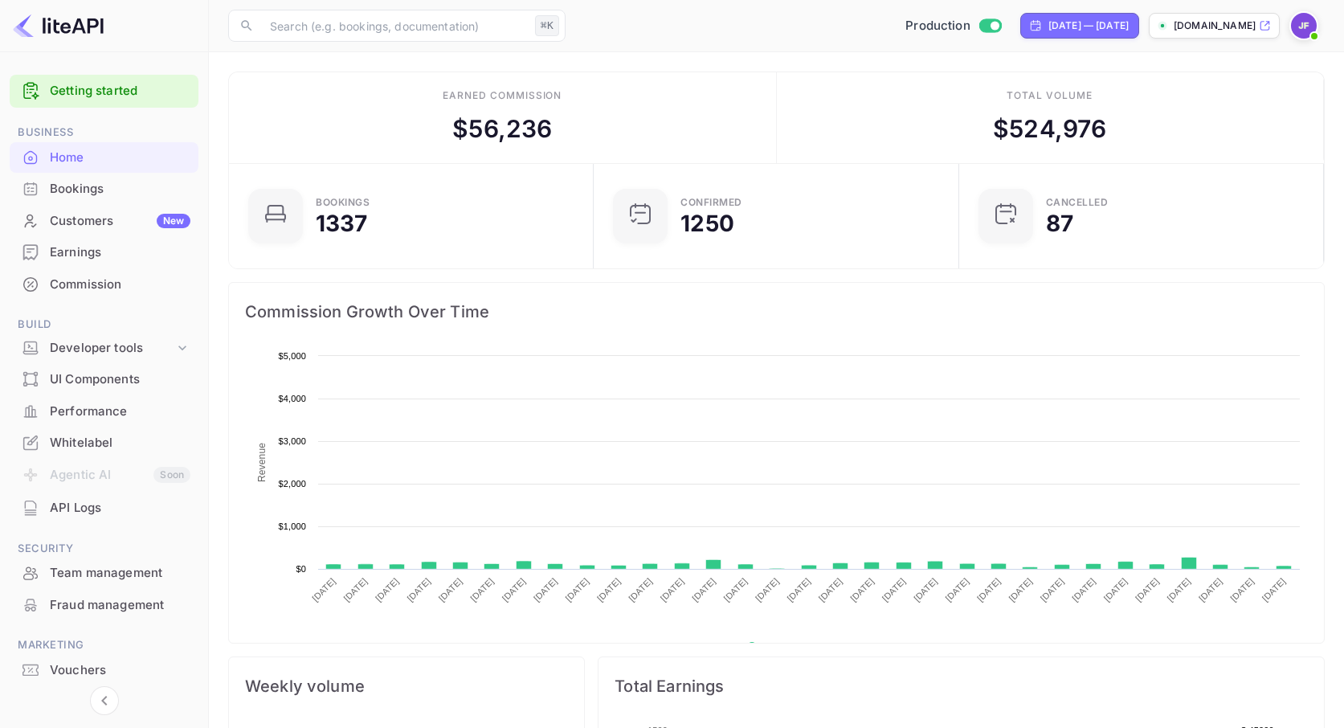
scroll to position [261, 355]
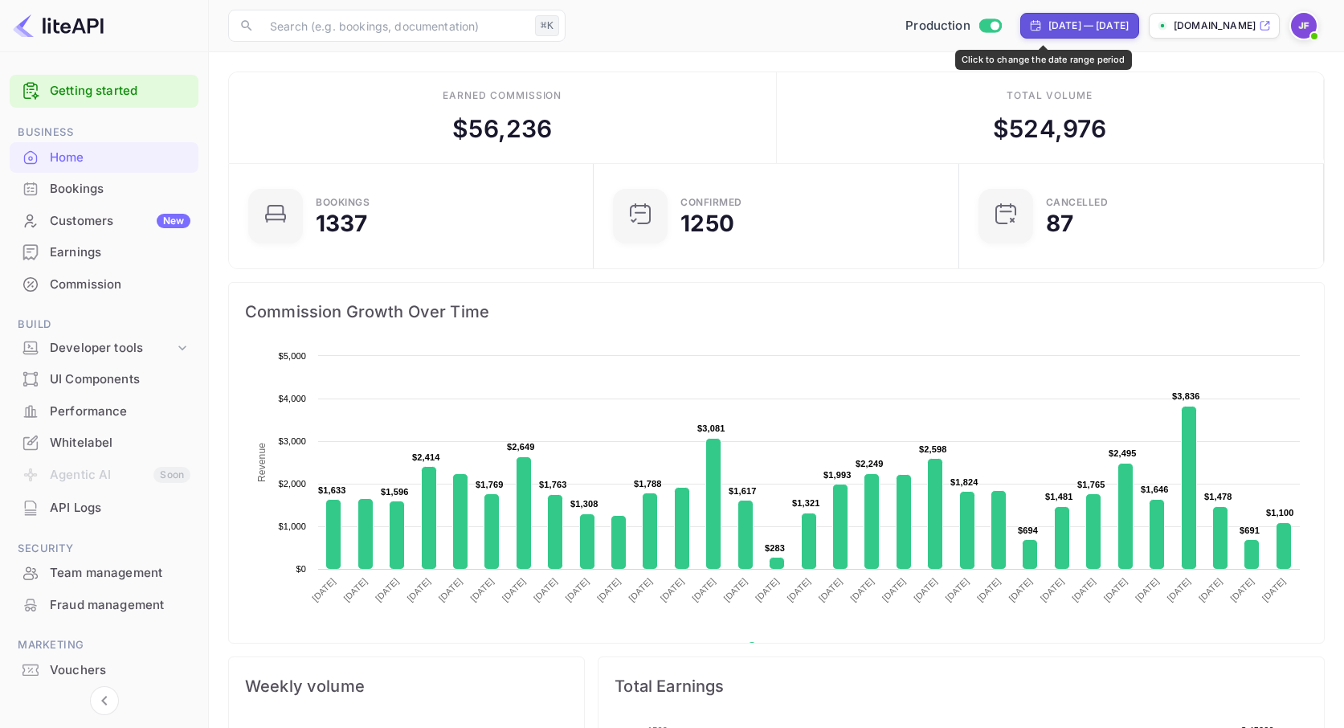
click at [1020, 33] on div "[DATE] — [DATE]" at bounding box center [1079, 26] width 119 height 26
select select "6"
select select "2025"
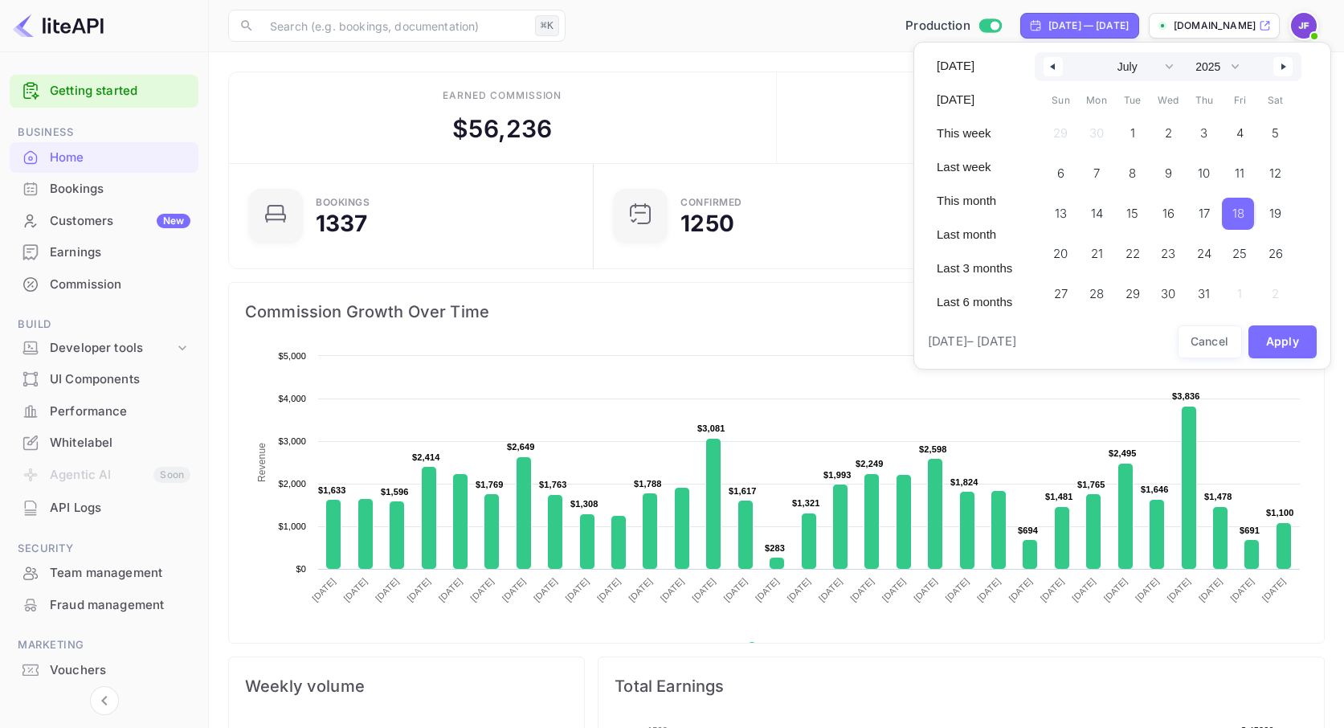
click at [1244, 219] on span "18" at bounding box center [1238, 213] width 12 height 29
click at [1289, 67] on icon "button" at bounding box center [1285, 66] width 8 height 6
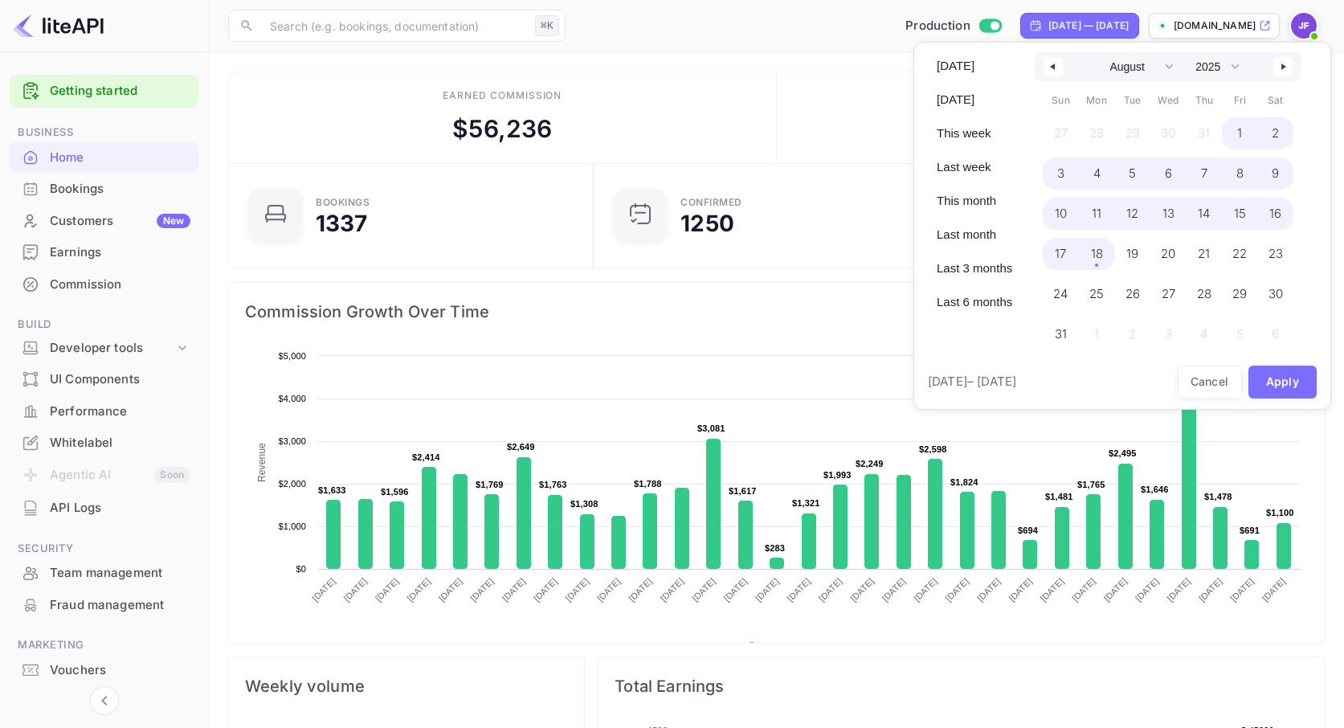
click at [1108, 255] on span "18" at bounding box center [1097, 254] width 36 height 32
select select "6"
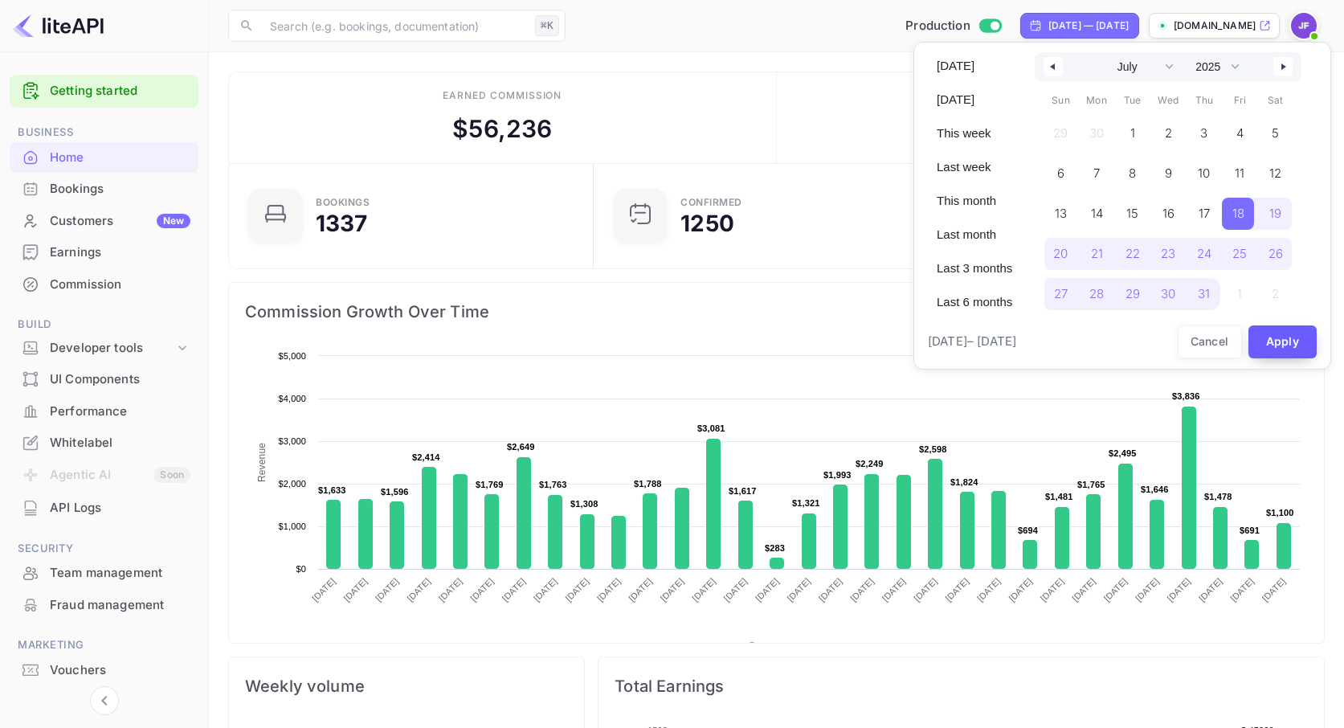
click at [1278, 343] on button "Apply" at bounding box center [1282, 341] width 69 height 33
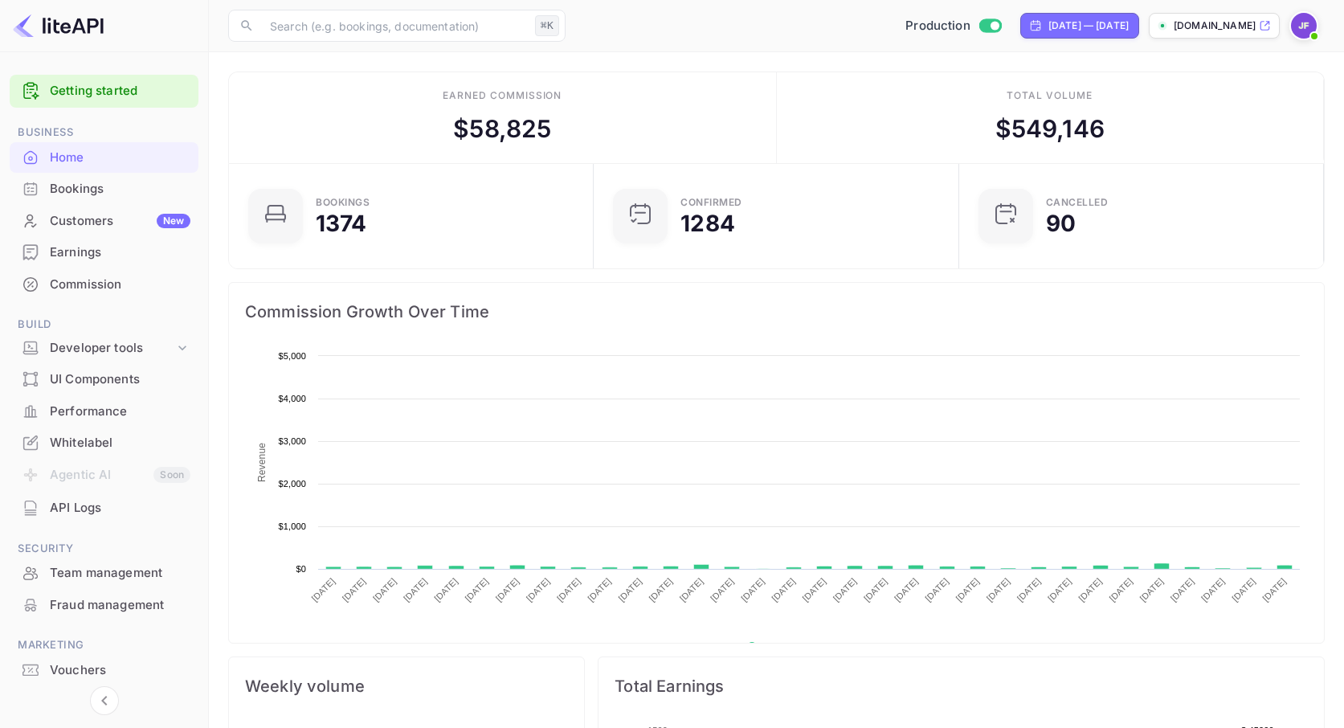
scroll to position [1, 0]
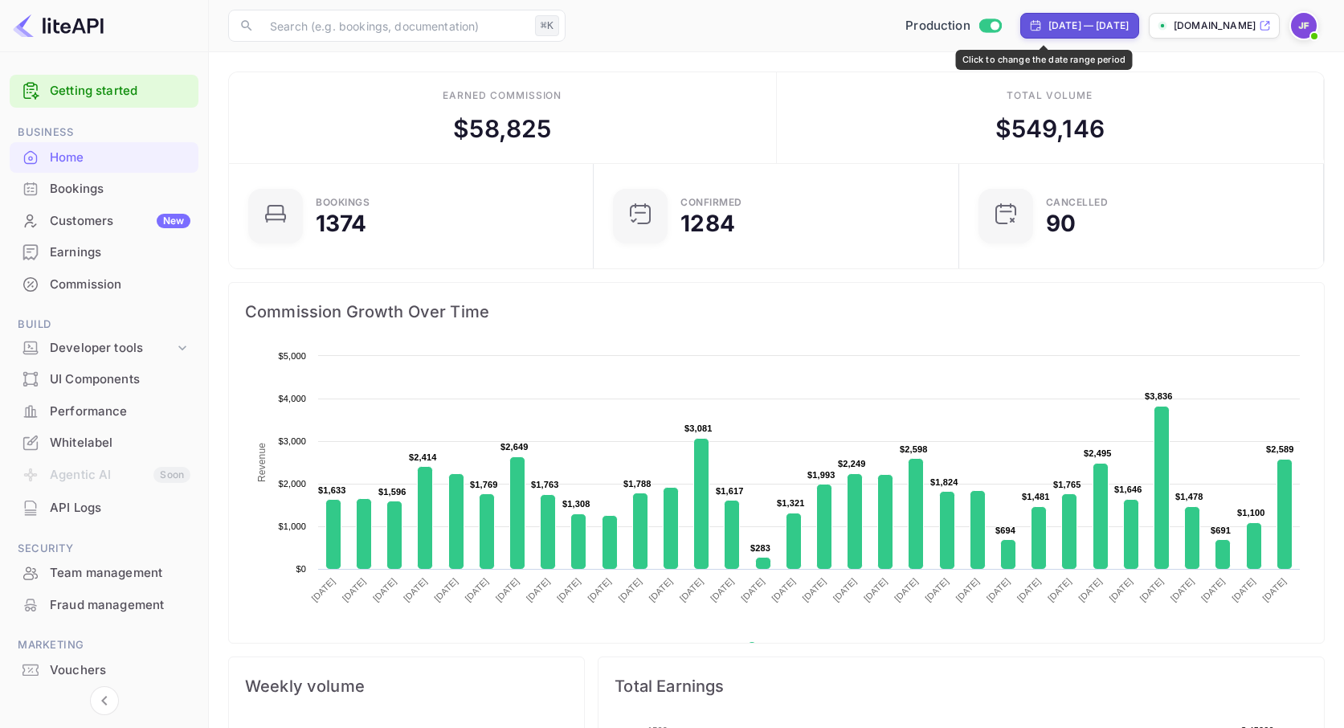
click at [1048, 27] on div "Jul 17, 2025 — Aug 17, 2025" at bounding box center [1088, 25] width 80 height 14
select select "6"
select select "2025"
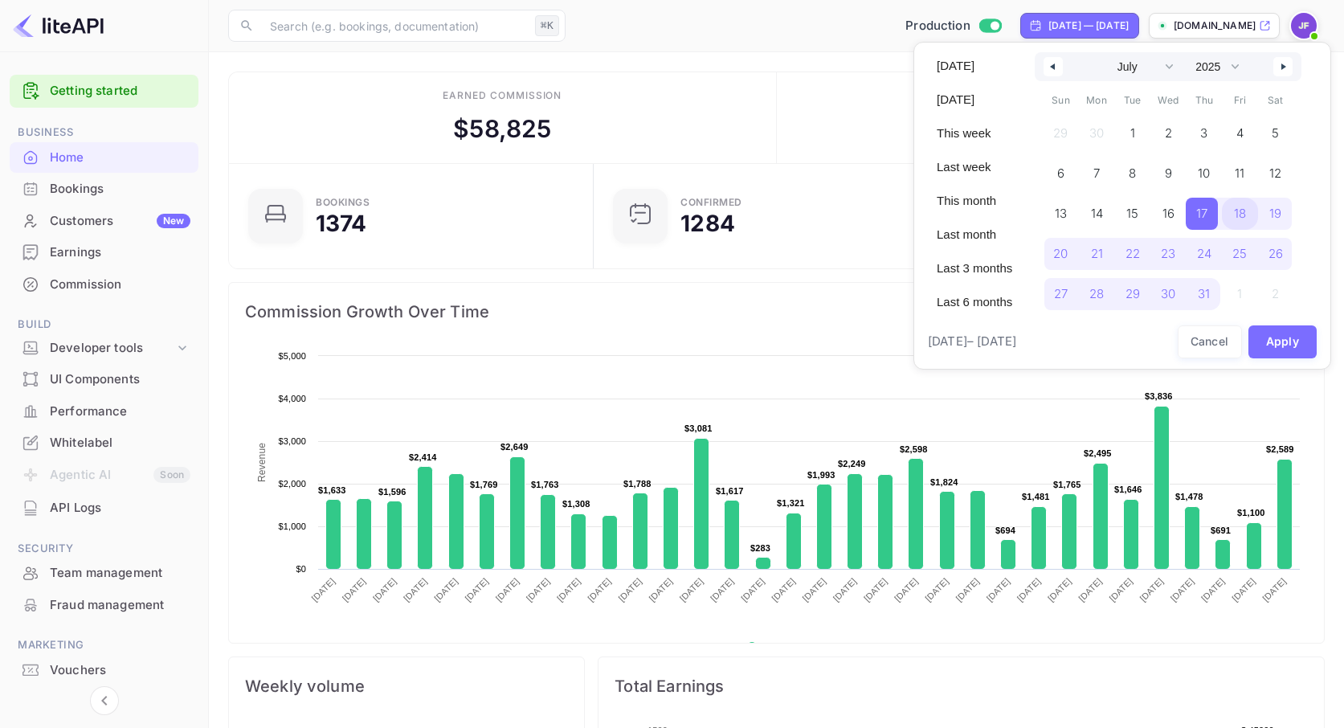
drag, startPoint x: 1246, startPoint y: 214, endPoint x: 1255, endPoint y: 167, distance: 47.6
click at [1246, 214] on span "18" at bounding box center [1240, 213] width 12 height 29
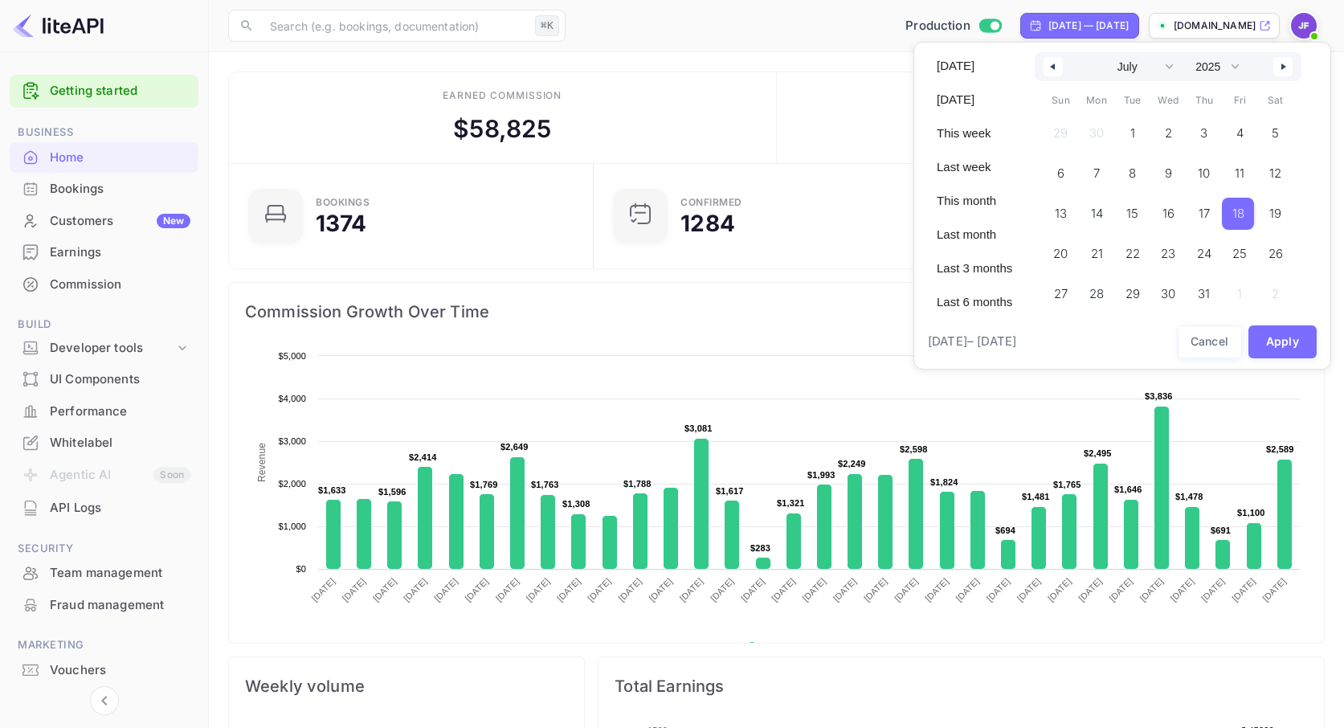
click at [1285, 67] on button "button" at bounding box center [1282, 66] width 19 height 19
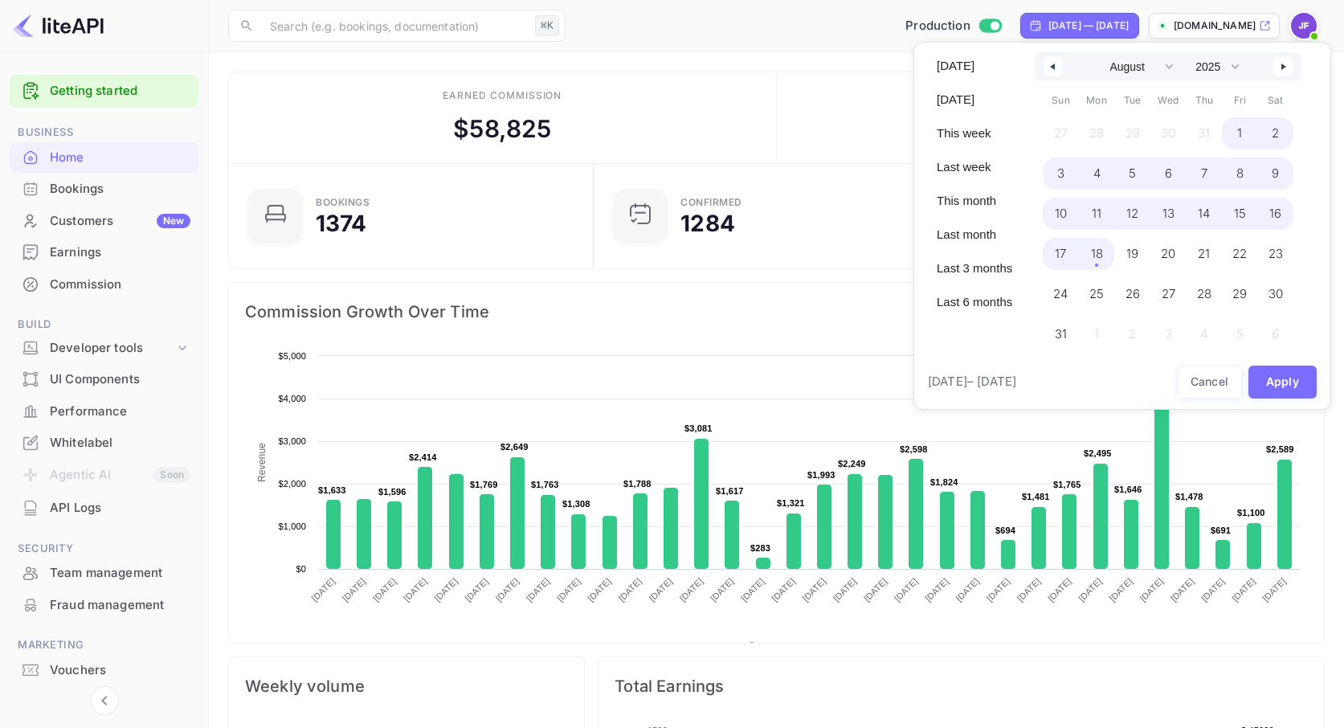
drag, startPoint x: 1100, startPoint y: 259, endPoint x: 1137, endPoint y: 286, distance: 44.8
click at [1100, 259] on span "18" at bounding box center [1097, 253] width 12 height 29
select select "6"
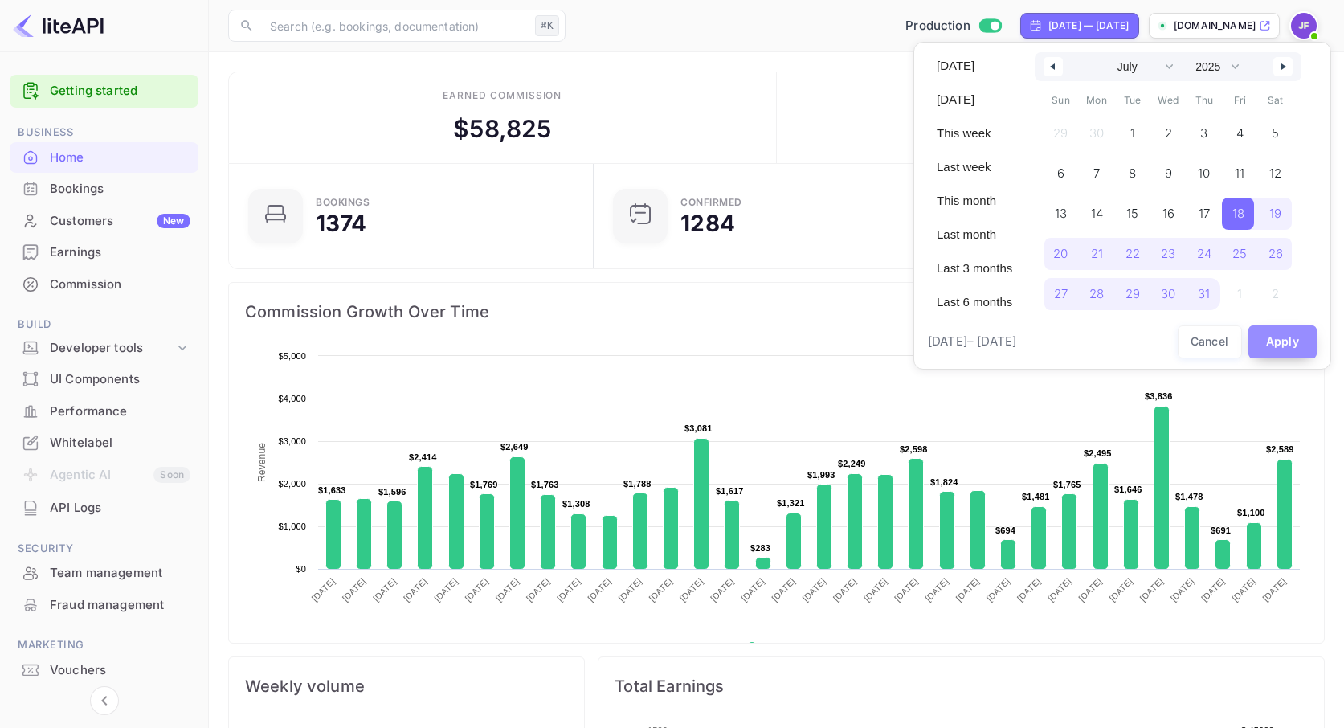
drag, startPoint x: 1282, startPoint y: 336, endPoint x: 1254, endPoint y: 351, distance: 32.0
click at [1282, 336] on button "Apply" at bounding box center [1282, 341] width 69 height 33
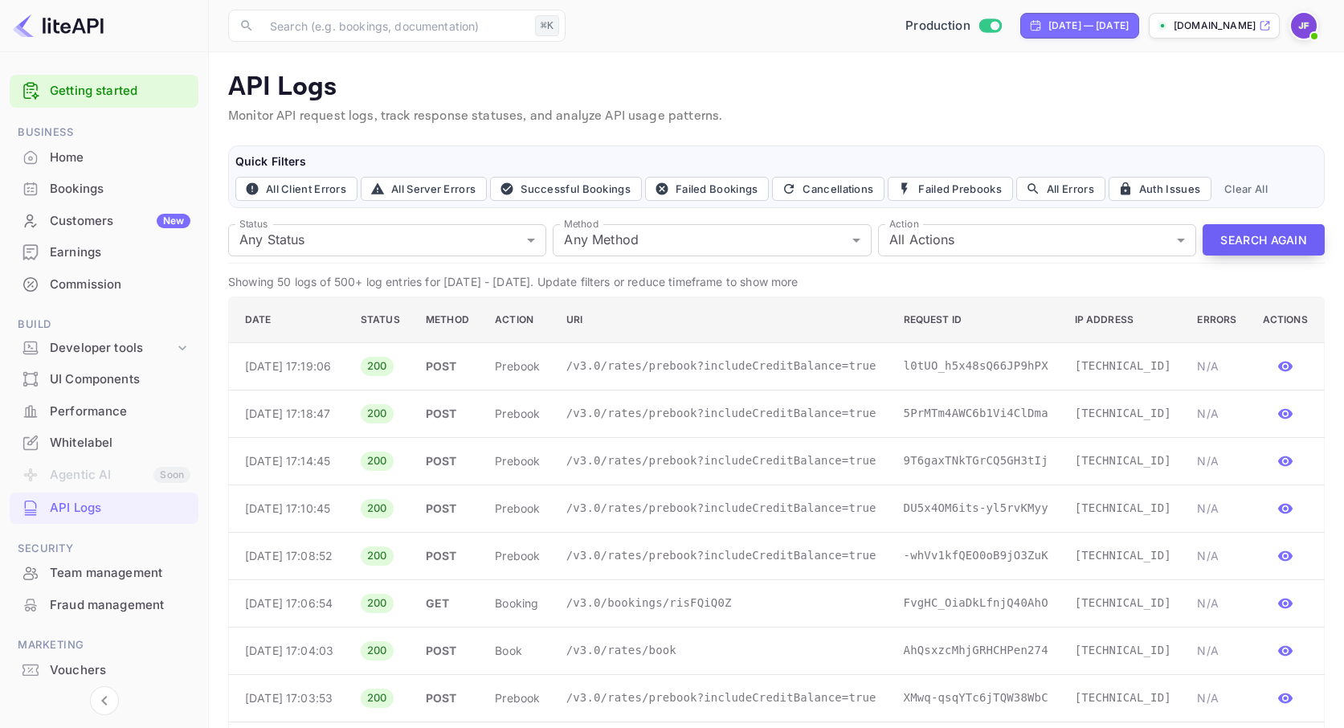
click at [1236, 229] on button "Search Again" at bounding box center [1263, 239] width 122 height 31
